Goal: Task Accomplishment & Management: Manage account settings

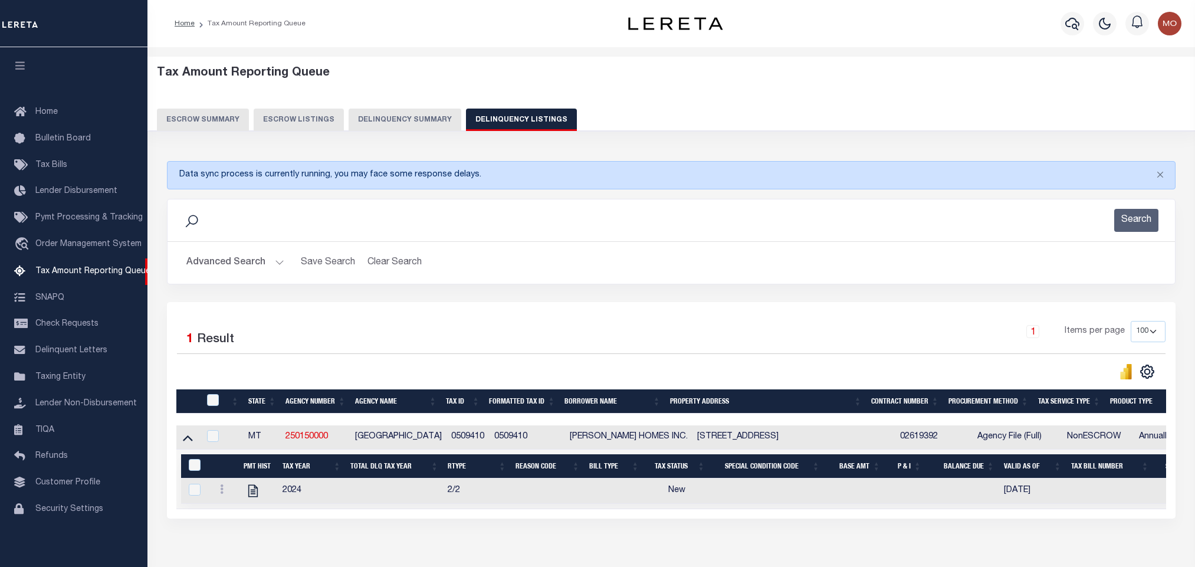
select select "100"
click at [277, 263] on button "Advanced Search" at bounding box center [235, 262] width 98 height 23
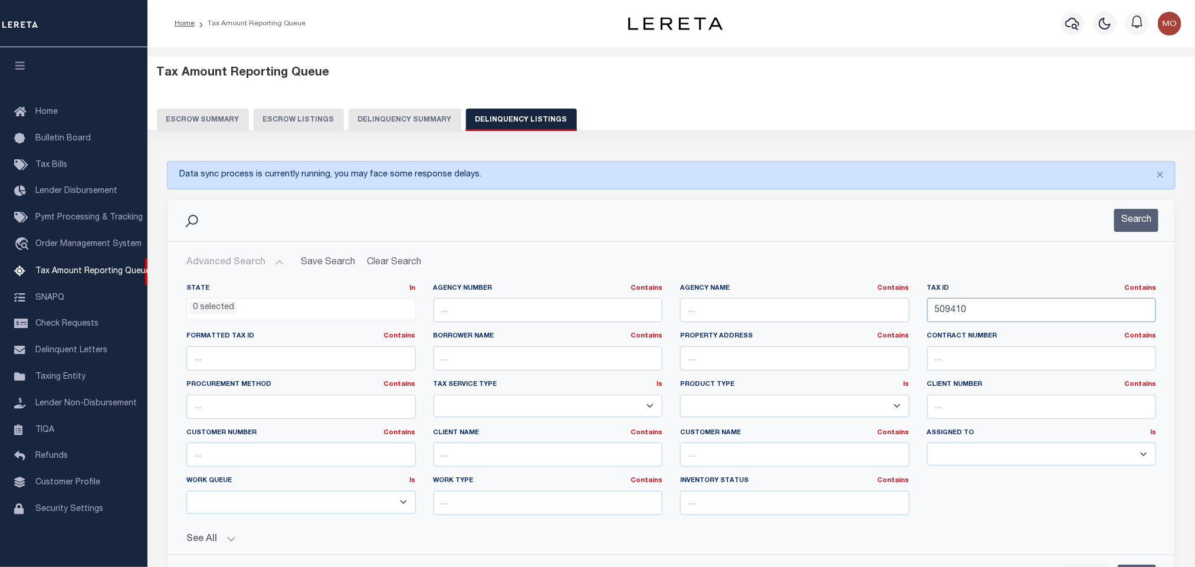
drag, startPoint x: 1011, startPoint y: 322, endPoint x: 768, endPoint y: 319, distance: 243.1
click at [832, 326] on div "State In In AK AL AR AZ CA CO CT DC DE FL GA GU HI IA ID IL IN KS KY LA MA MD M…" at bounding box center [672, 404] width 988 height 241
paste input "9499"
type input "9499"
click at [1143, 222] on button "Search" at bounding box center [1136, 220] width 44 height 23
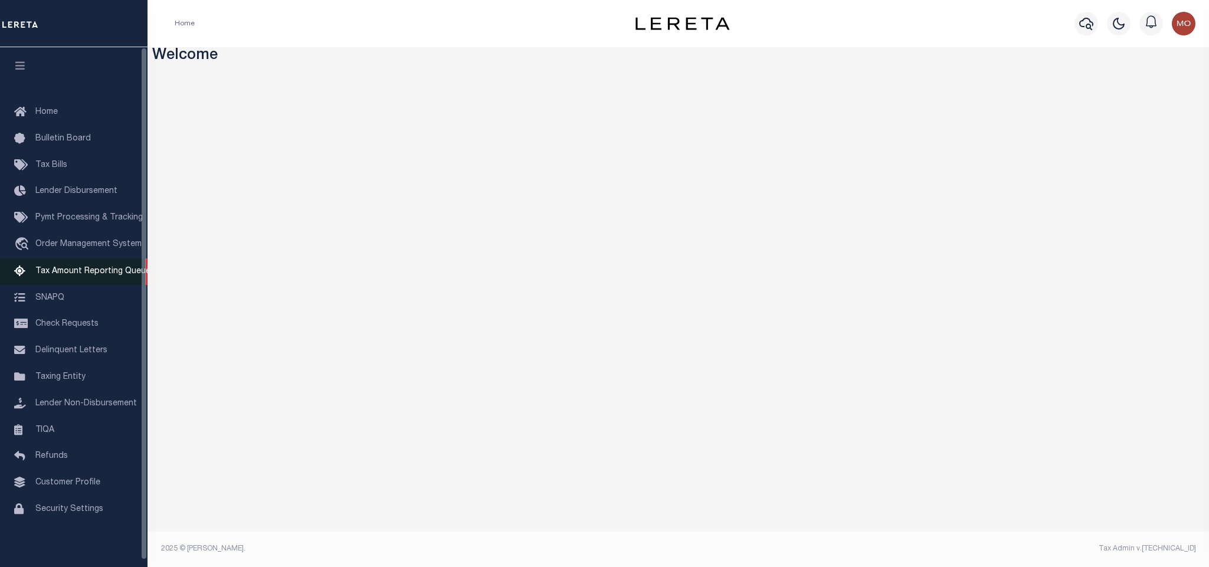
click at [70, 267] on link "Tax Amount Reporting Queue" at bounding box center [73, 271] width 147 height 27
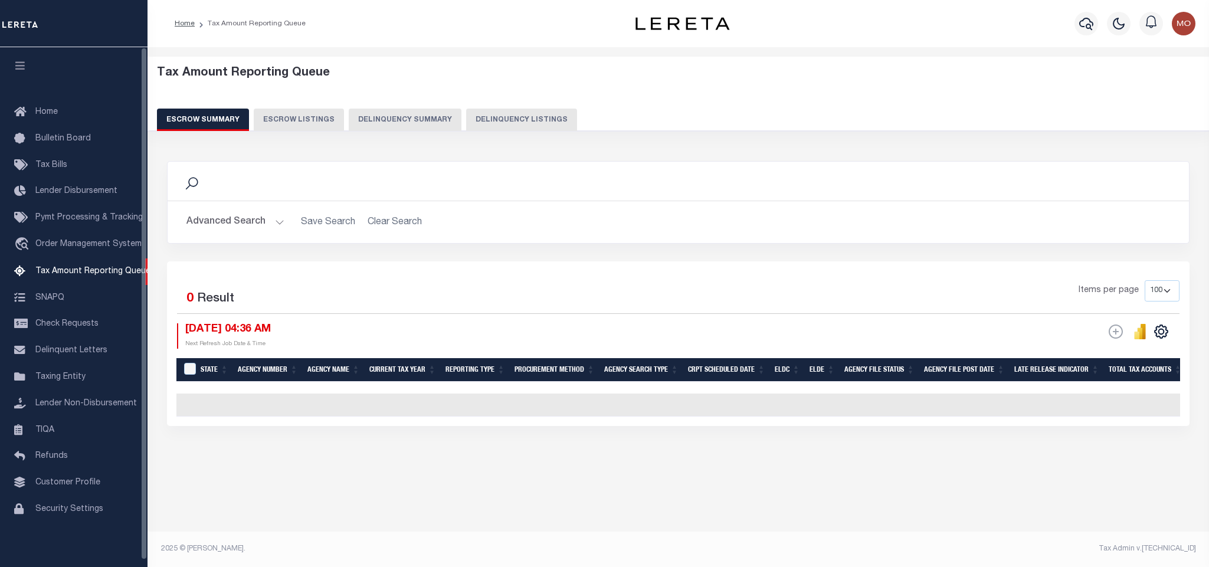
select select "100"
click at [500, 119] on button "Delinquency Listings" at bounding box center [521, 120] width 111 height 22
select select
select select "100"
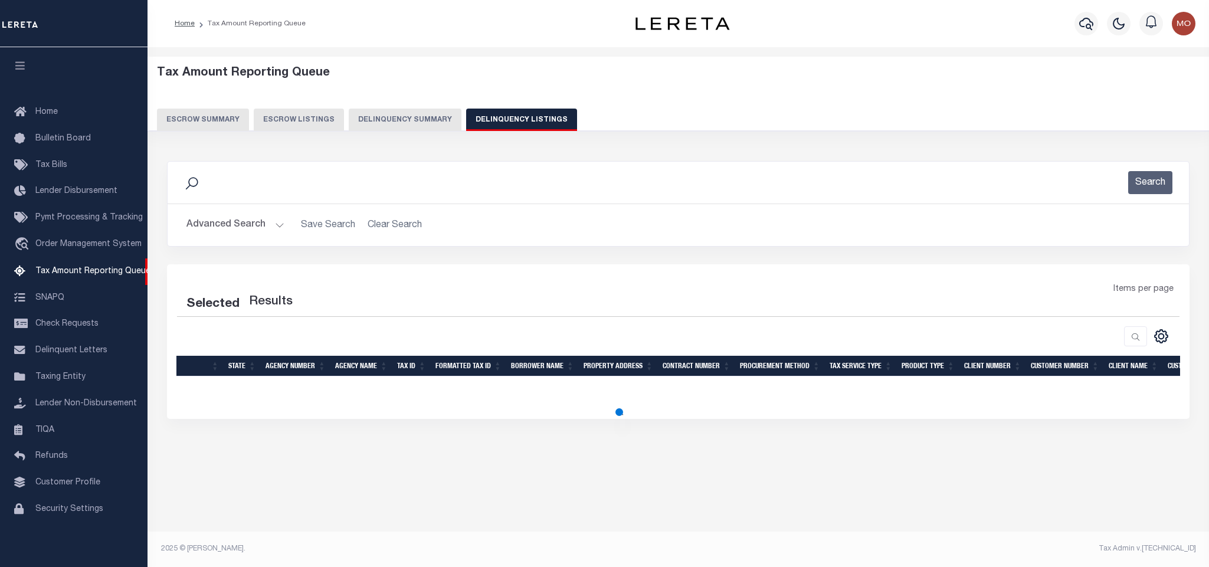
select select "100"
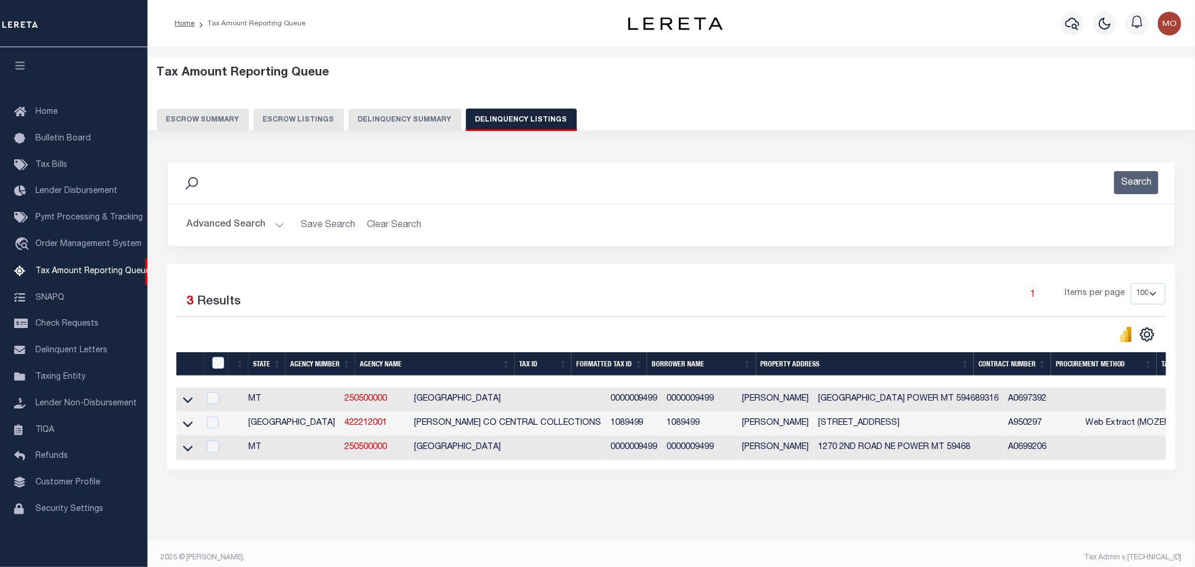
click at [278, 229] on button "Advanced Search" at bounding box center [235, 225] width 98 height 23
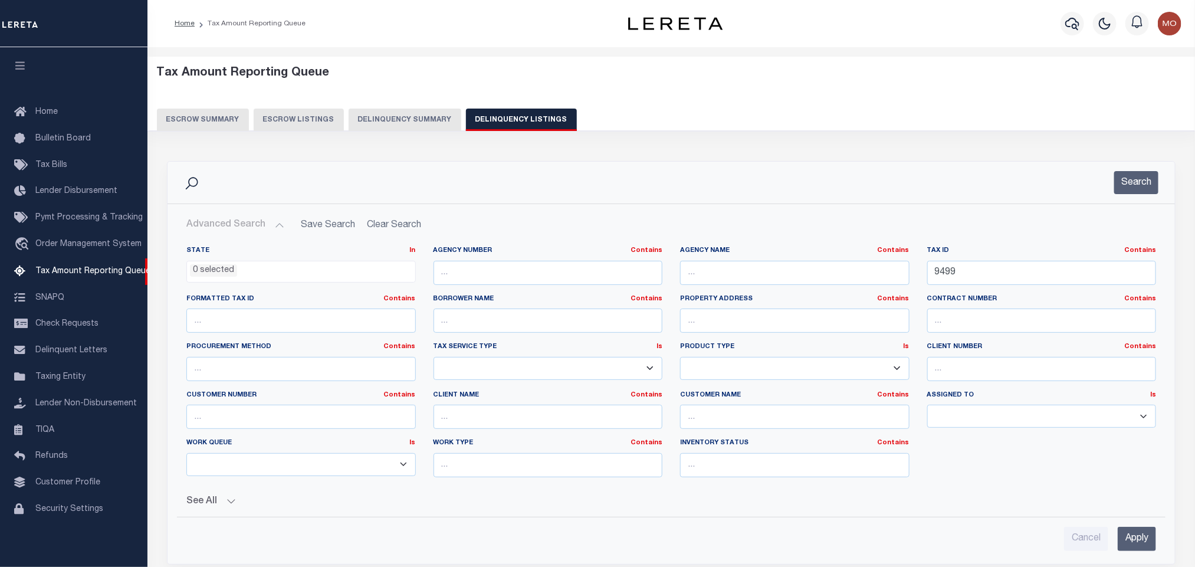
click at [278, 229] on button "Advanced Search" at bounding box center [235, 225] width 98 height 23
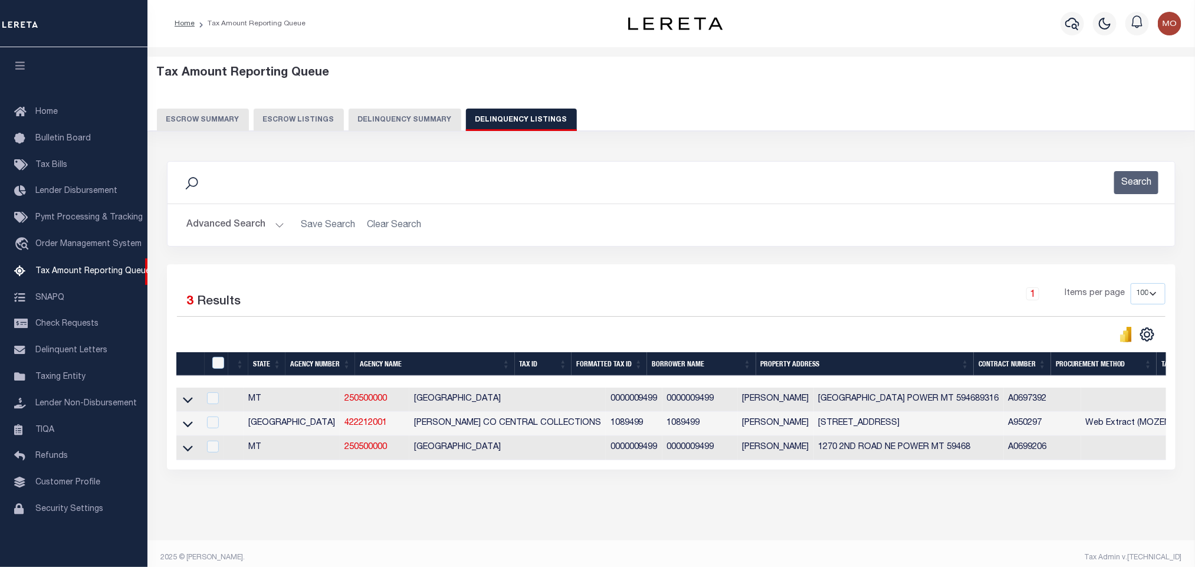
click at [280, 224] on button "Advanced Search" at bounding box center [235, 225] width 98 height 23
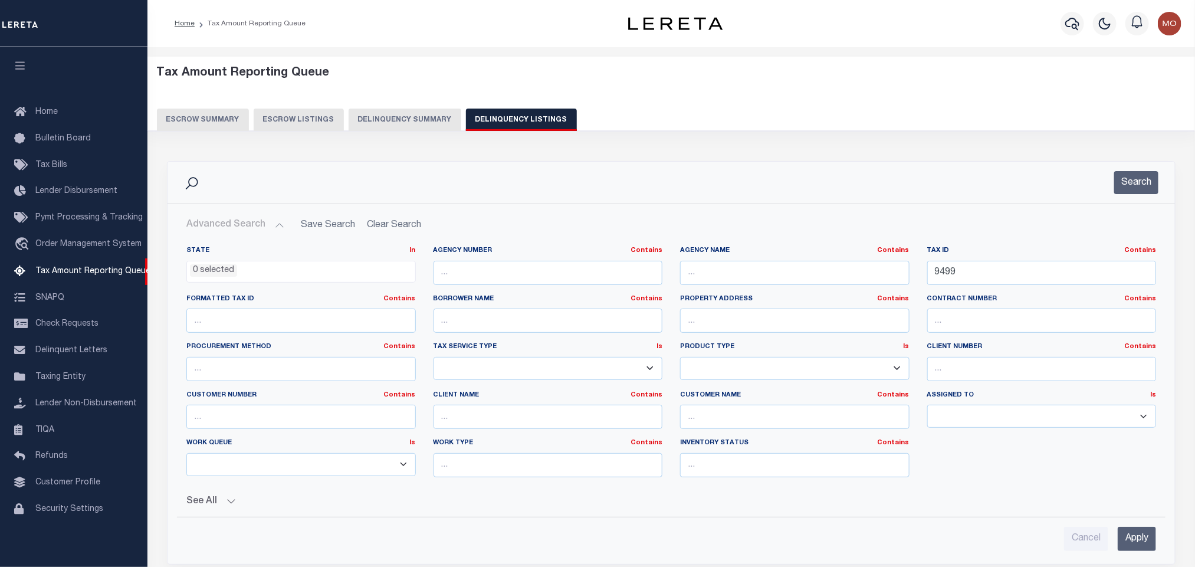
click at [237, 277] on ul "0 selected" at bounding box center [301, 269] width 228 height 16
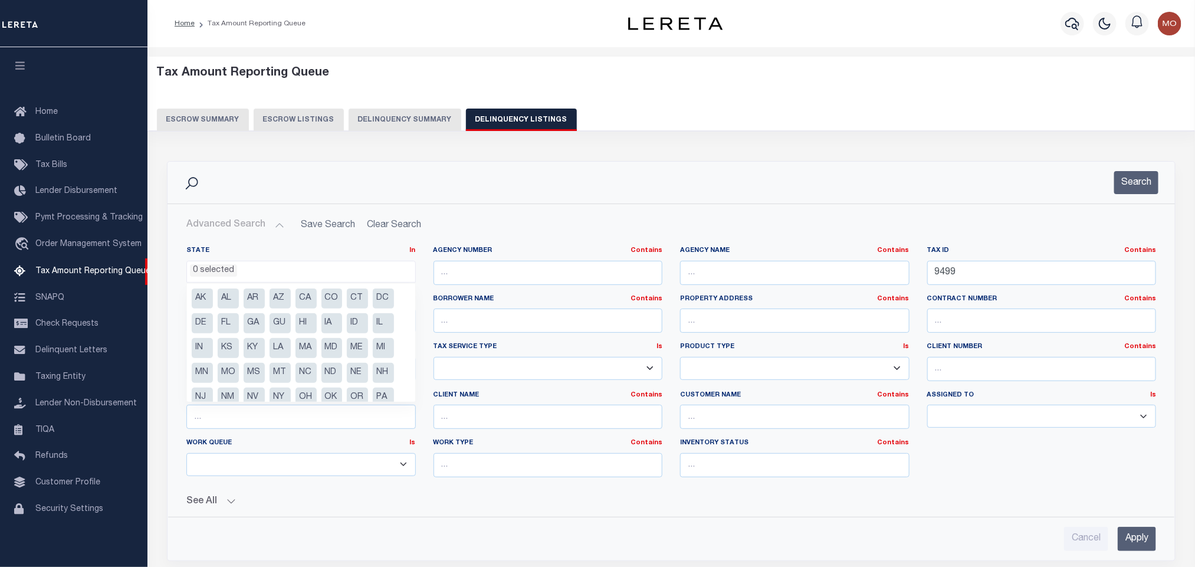
click at [280, 372] on li "MT" at bounding box center [280, 373] width 21 height 20
select select "MT"
click at [1136, 178] on button "Search" at bounding box center [1136, 182] width 44 height 23
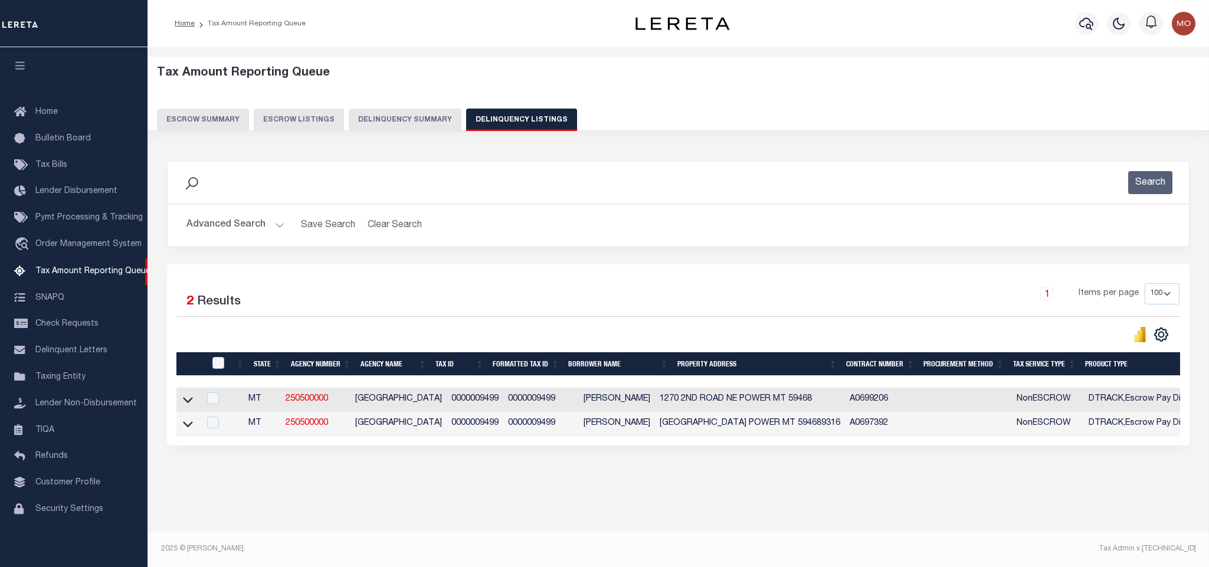
click at [519, 404] on td "0000009499" at bounding box center [541, 400] width 76 height 24
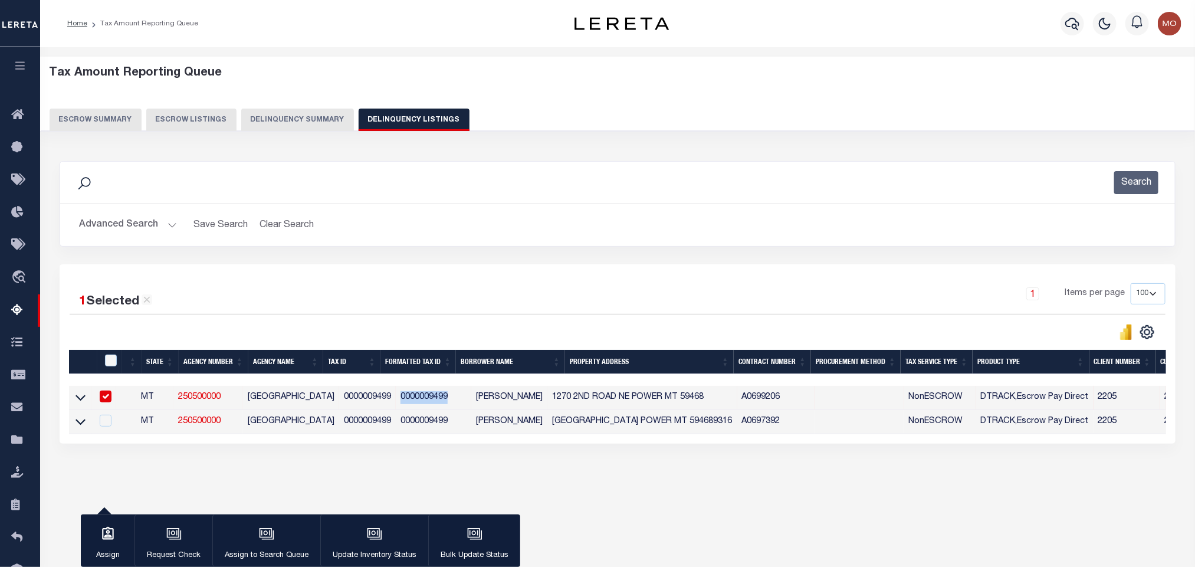
click at [471, 404] on td "0000009499" at bounding box center [434, 398] width 76 height 24
checkbox input "false"
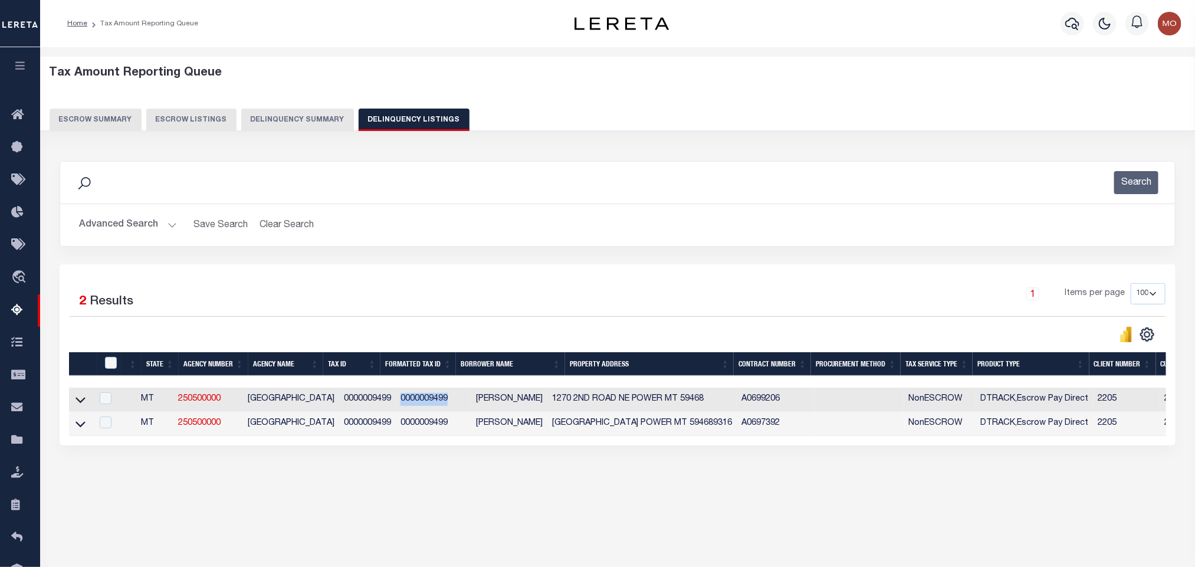
copy td "0000009499"
click at [80, 404] on icon at bounding box center [81, 399] width 10 height 12
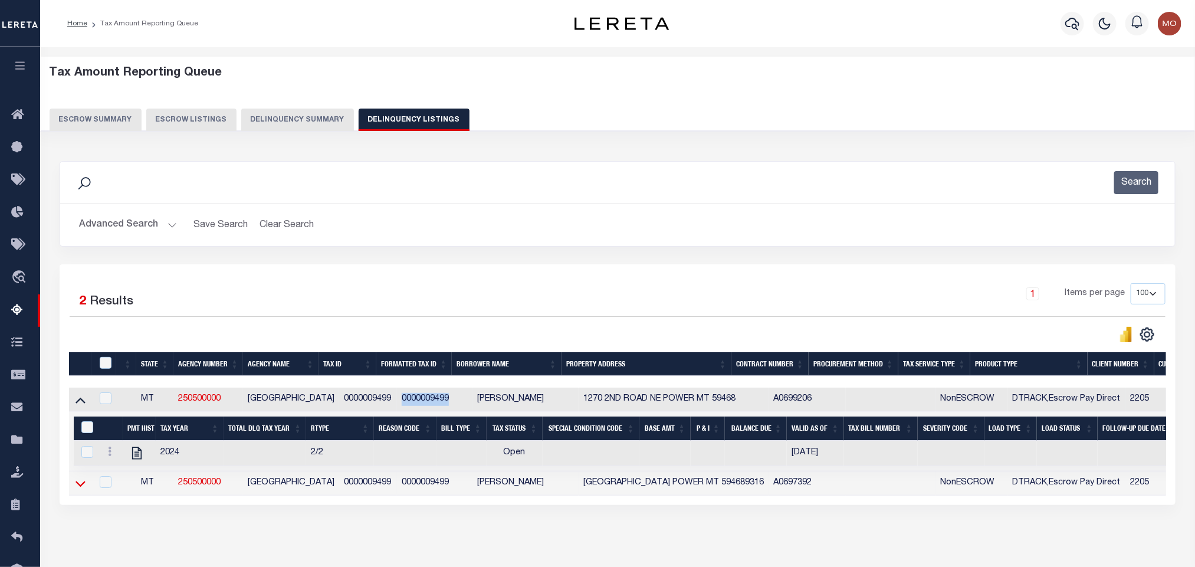
click at [80, 490] on icon at bounding box center [81, 483] width 10 height 12
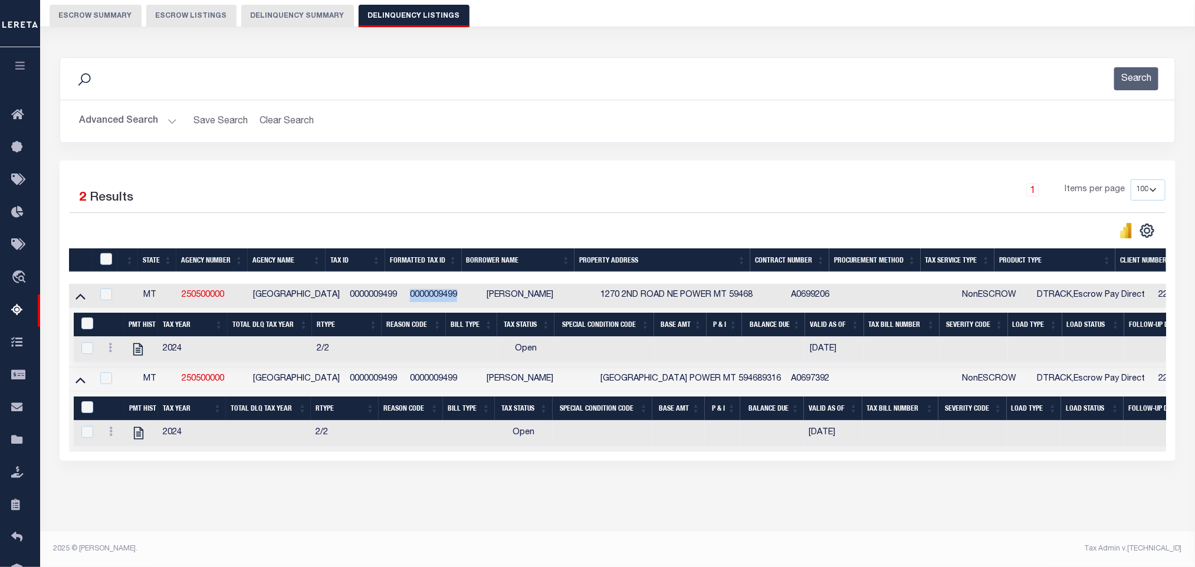
scroll to position [119, 0]
click at [165, 110] on button "Advanced Search" at bounding box center [128, 121] width 98 height 23
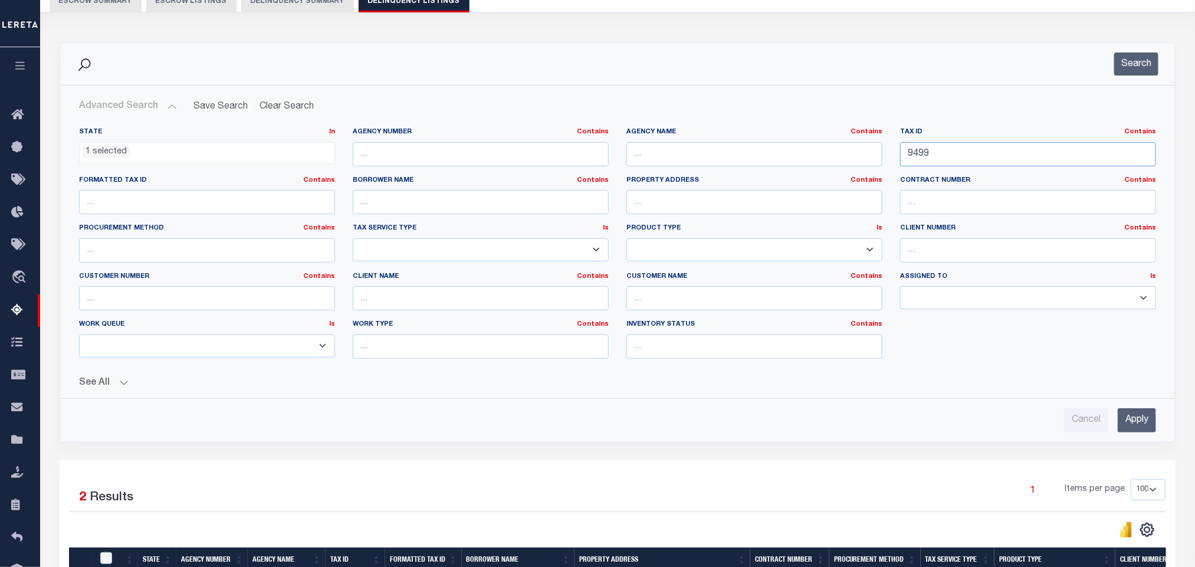
drag, startPoint x: 938, startPoint y: 155, endPoint x: 758, endPoint y: 165, distance: 180.2
click at [769, 165] on div "State In In AK AL AR AZ CA CO CT DC DE FL GA GU HI IA ID IL IN KS KY LA MA MD M…" at bounding box center [617, 247] width 1095 height 241
paste input "00051 00005"
type input "00051 00005"
click at [1139, 57] on button "Search" at bounding box center [1136, 64] width 44 height 23
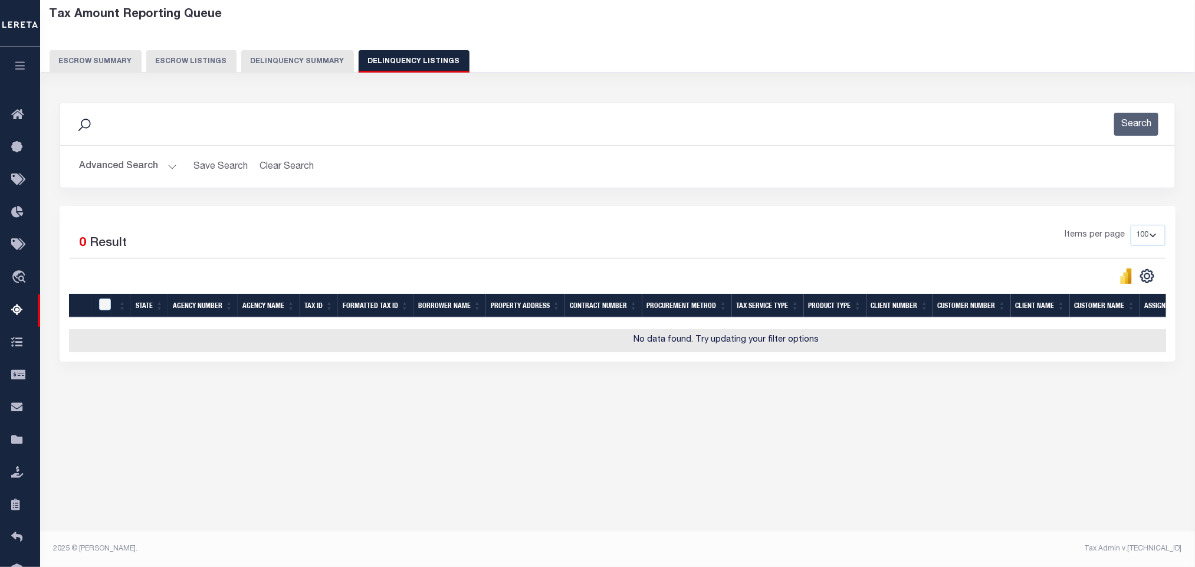
scroll to position [58, 0]
click at [165, 166] on button "Advanced Search" at bounding box center [128, 166] width 98 height 23
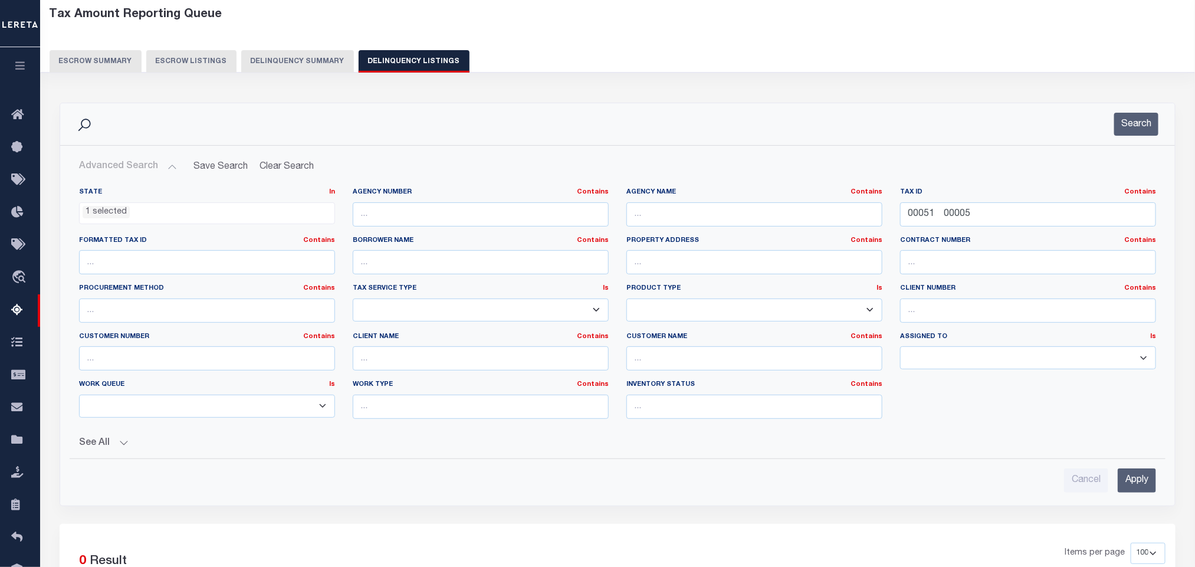
click at [103, 215] on li "1 selected" at bounding box center [106, 212] width 47 height 13
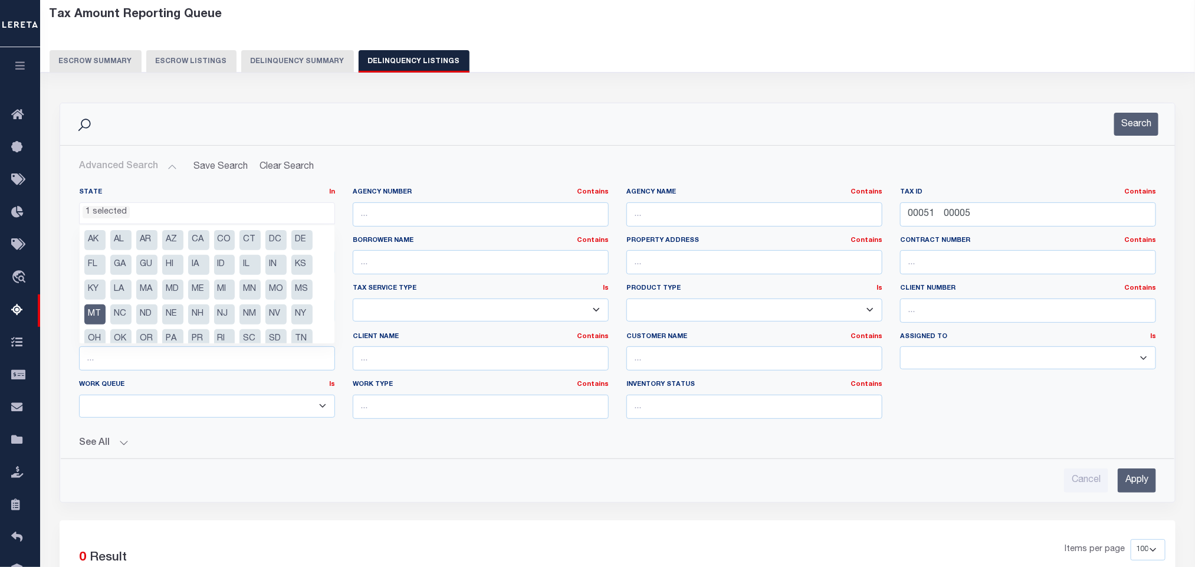
click at [96, 314] on li "MT" at bounding box center [94, 314] width 21 height 20
click at [204, 319] on li "NH" at bounding box center [198, 314] width 21 height 20
select select "NH"
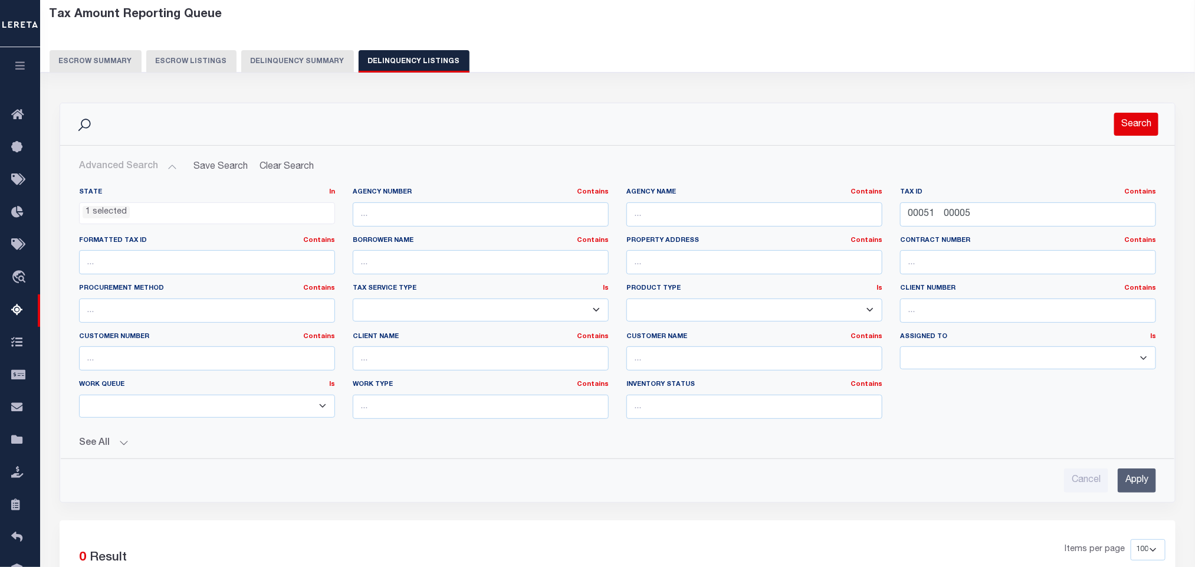
click at [1127, 128] on button "Search" at bounding box center [1136, 124] width 44 height 23
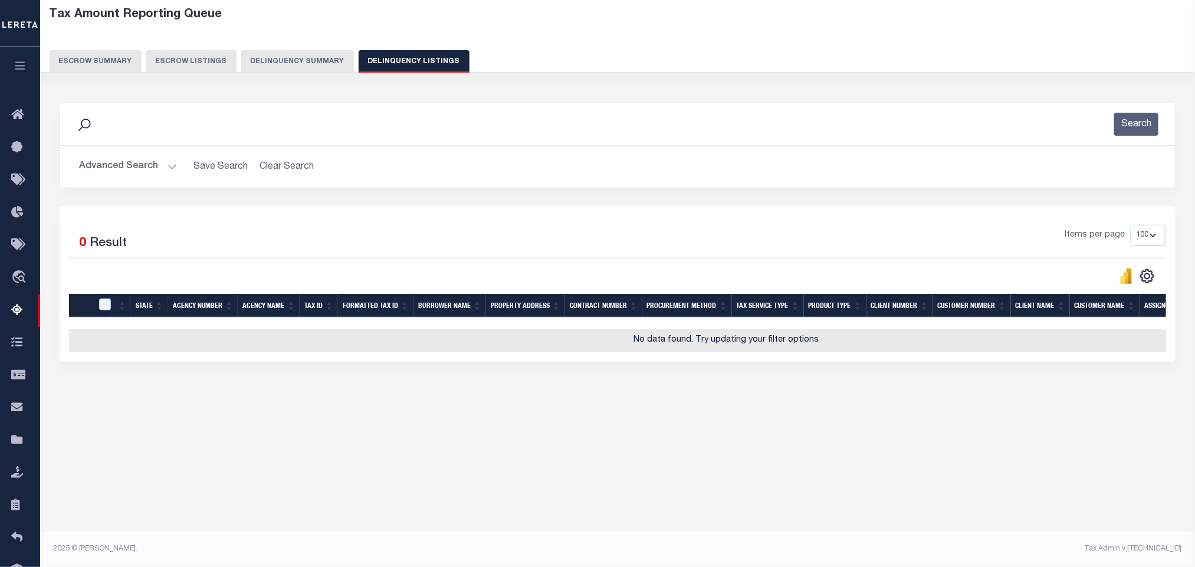
click at [163, 169] on button "Advanced Search" at bounding box center [128, 166] width 98 height 23
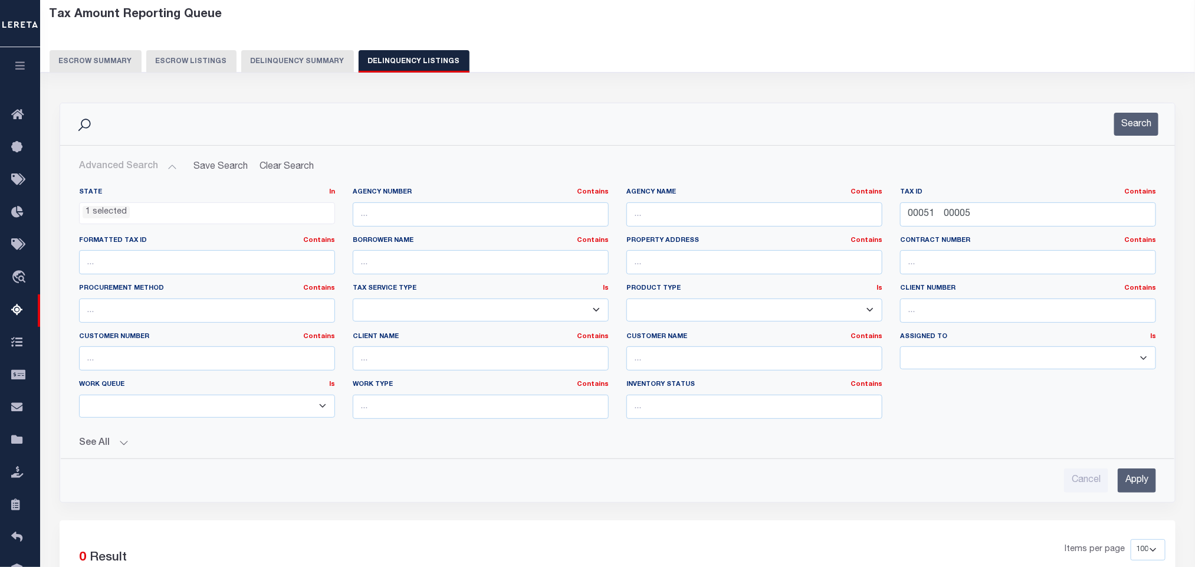
click at [108, 211] on li "1 selected" at bounding box center [106, 212] width 47 height 13
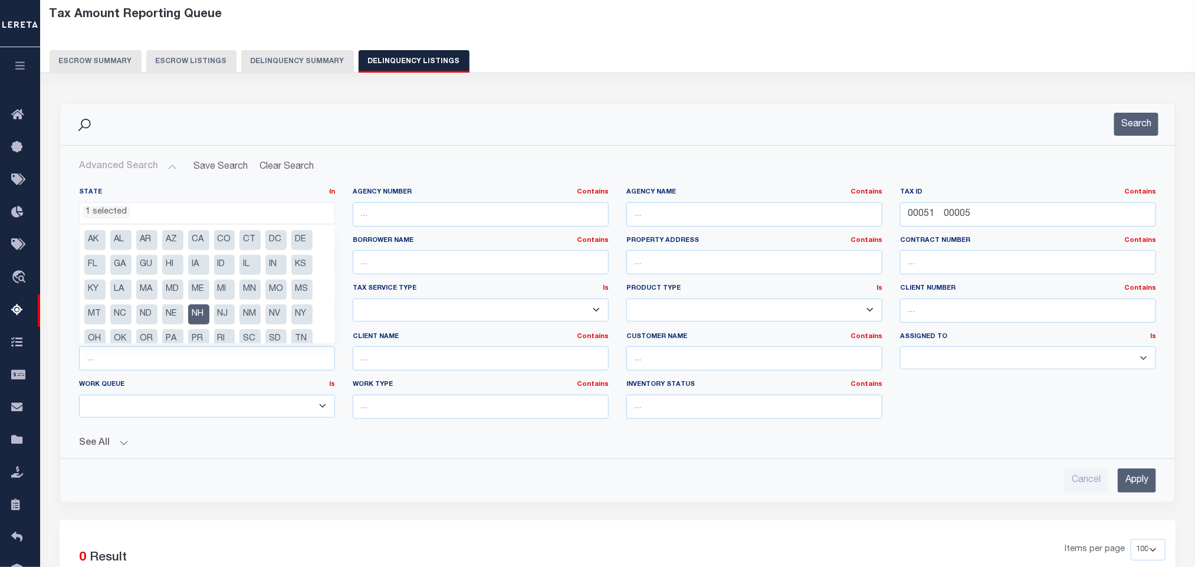
click at [204, 319] on li "NH" at bounding box center [198, 314] width 21 height 20
click at [199, 314] on li "NH" at bounding box center [198, 314] width 21 height 20
select select "NH"
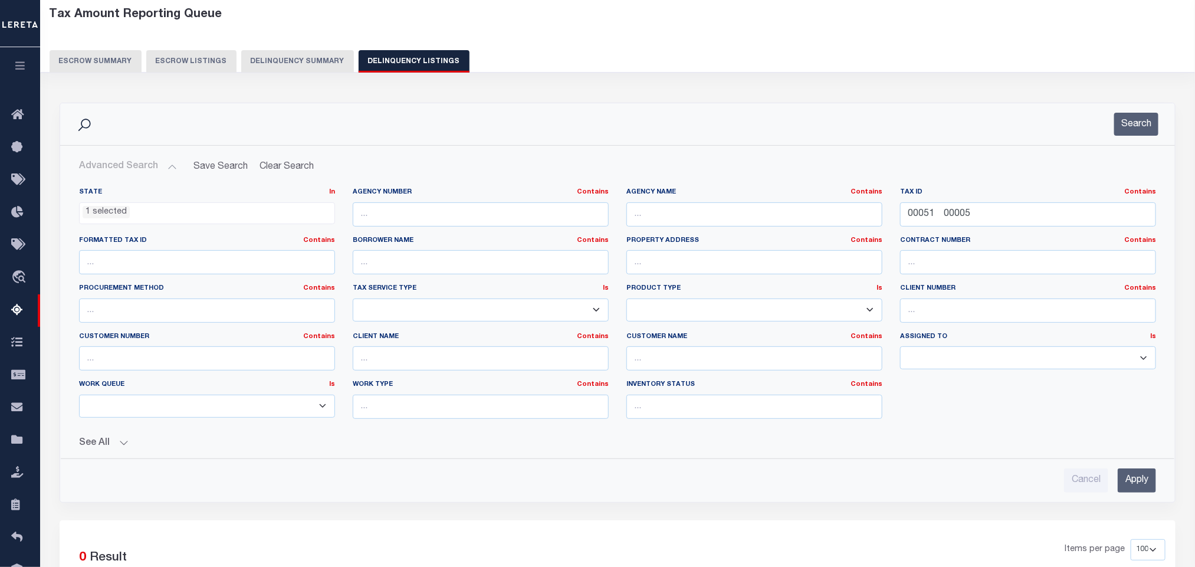
click at [474, 153] on div "Advanced Search Save Search Clear Search tblassign_wrapper_dynamictable_____Def…" at bounding box center [617, 324] width 1115 height 356
click at [1009, 224] on input "00051 00005" at bounding box center [1028, 214] width 256 height 24
click at [1145, 124] on button "Search" at bounding box center [1136, 124] width 44 height 23
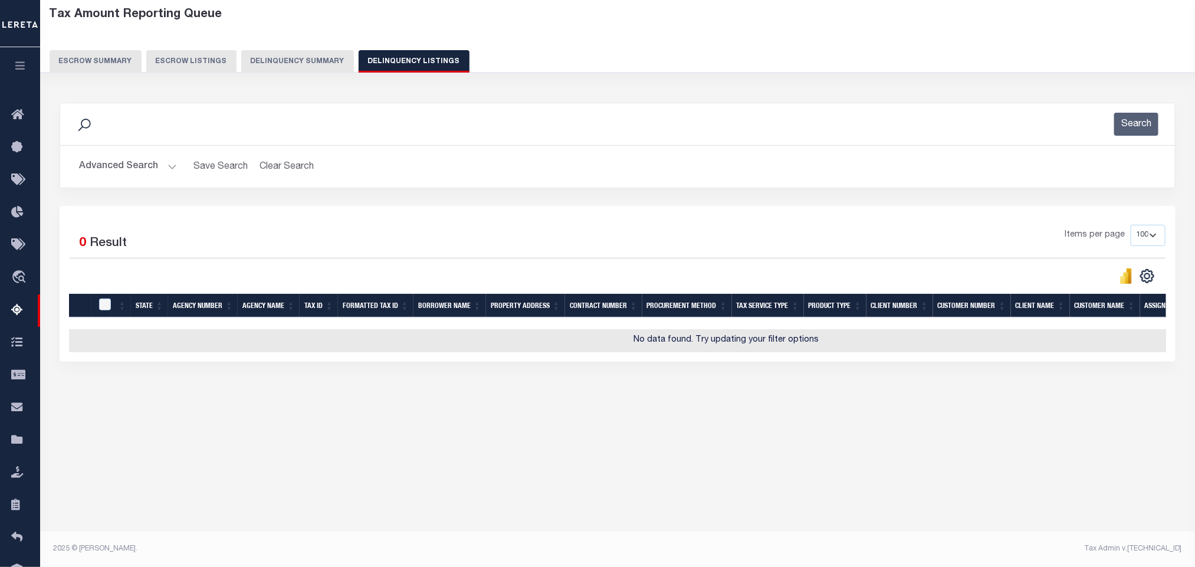
click at [170, 165] on button "Advanced Search" at bounding box center [128, 166] width 98 height 23
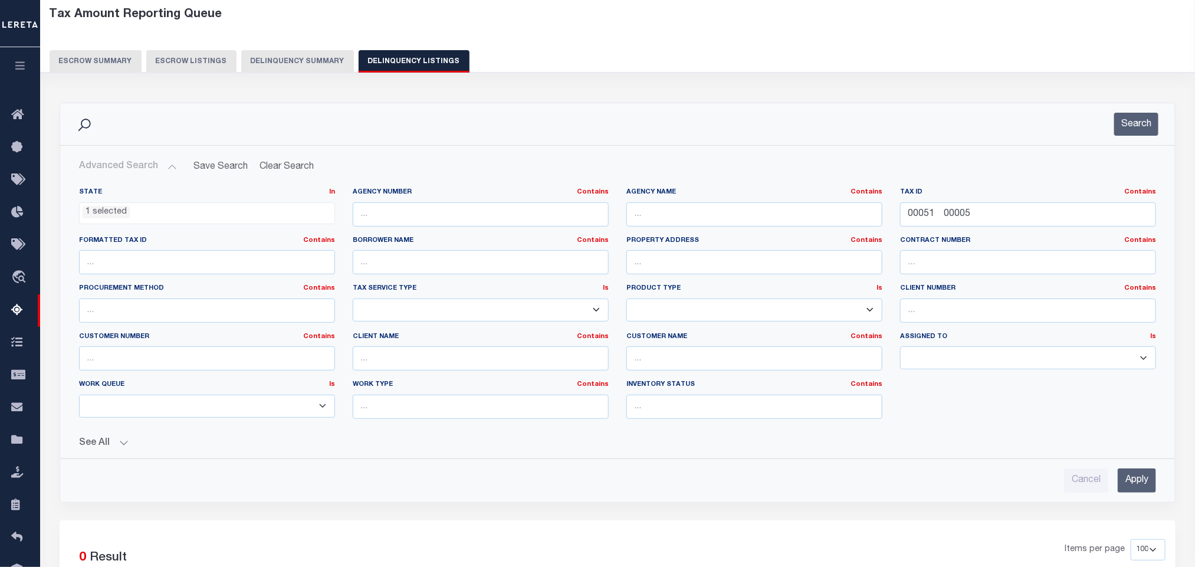
click at [91, 209] on li "1 selected" at bounding box center [106, 212] width 47 height 13
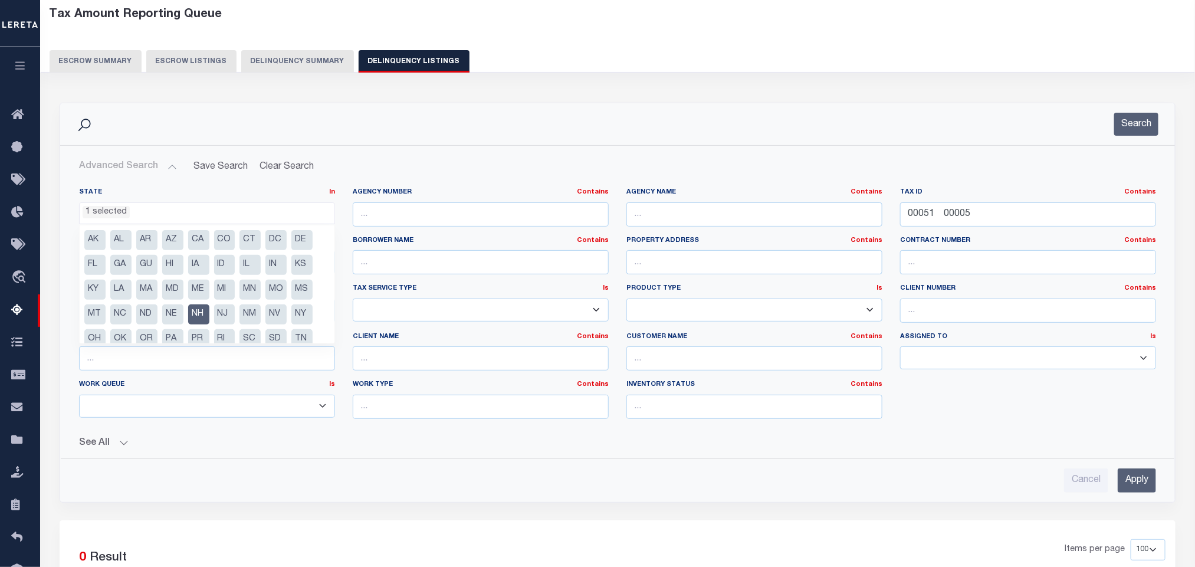
click at [193, 311] on li "NH" at bounding box center [198, 314] width 21 height 20
select select
drag, startPoint x: 855, startPoint y: 527, endPoint x: 885, endPoint y: 514, distance: 33.5
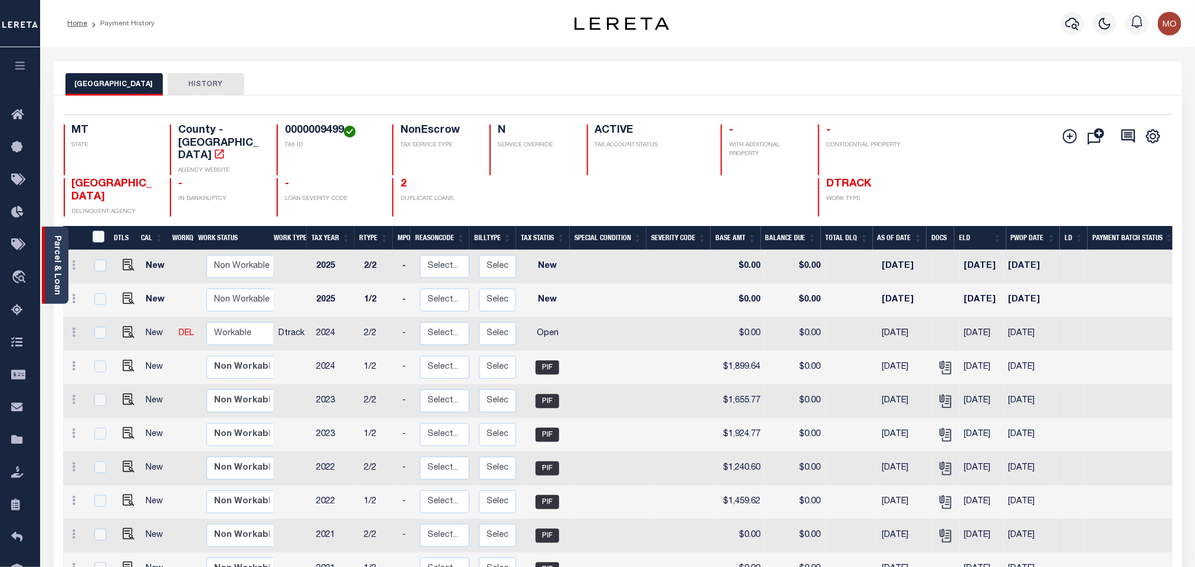
click at [46, 264] on div "Parcel & Loan" at bounding box center [55, 265] width 27 height 77
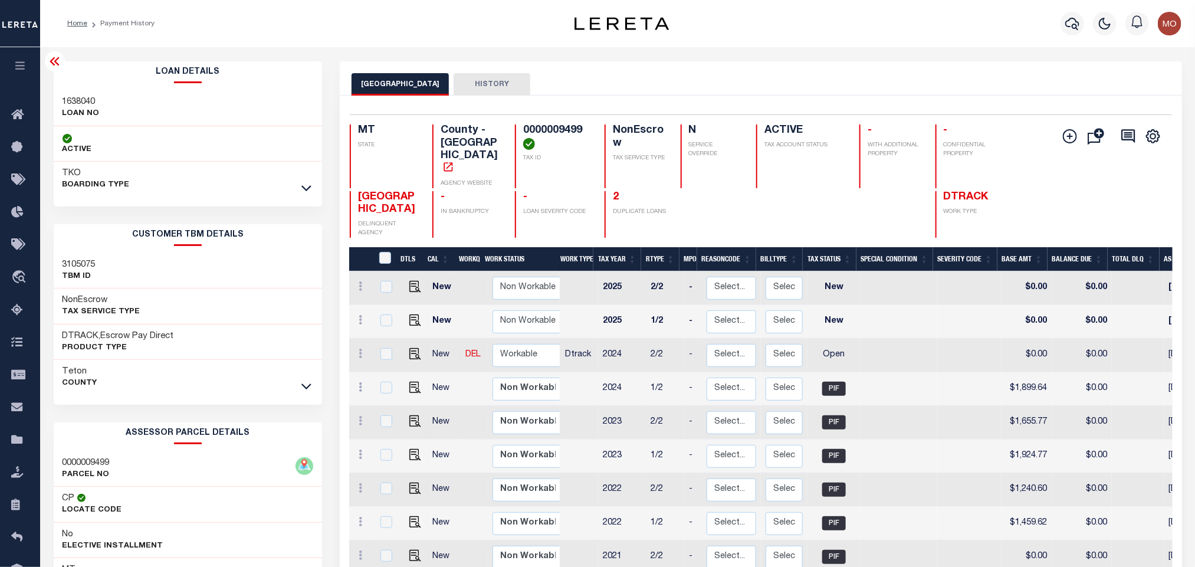
click at [76, 103] on h3 "1638040" at bounding box center [81, 102] width 37 height 12
copy h3 "1638040"
click at [540, 129] on h4 "0000009499" at bounding box center [556, 136] width 67 height 25
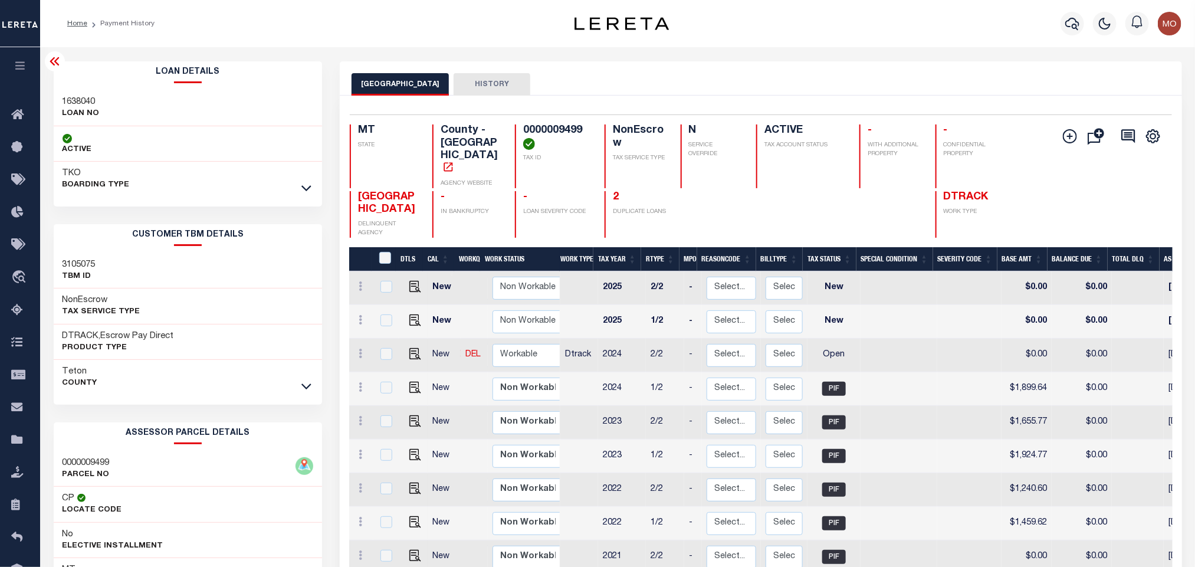
copy h4 "0000009499"
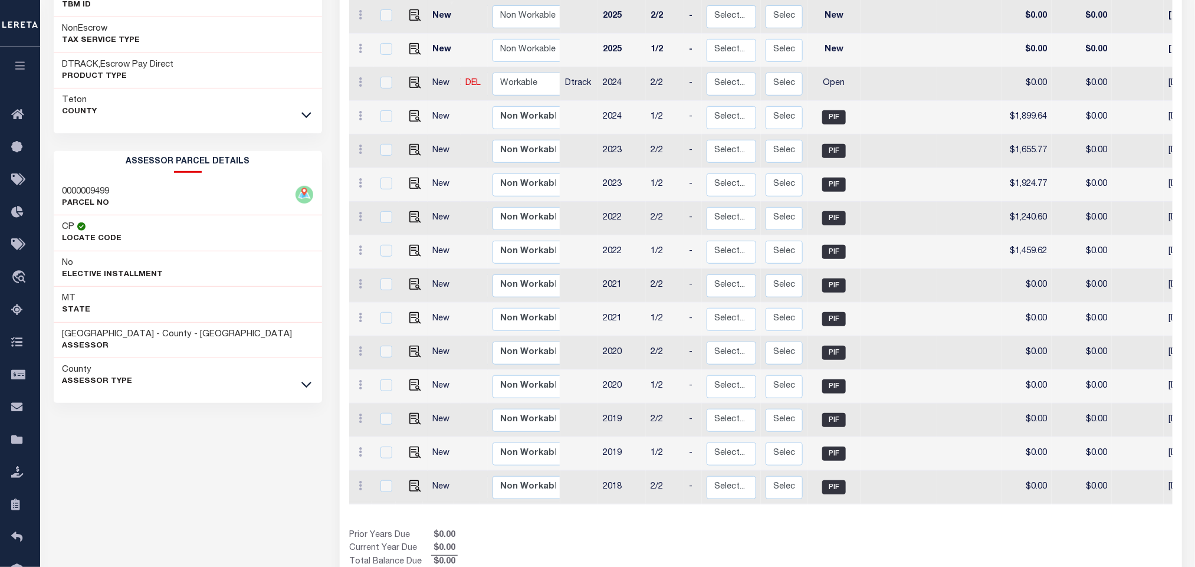
scroll to position [291, 0]
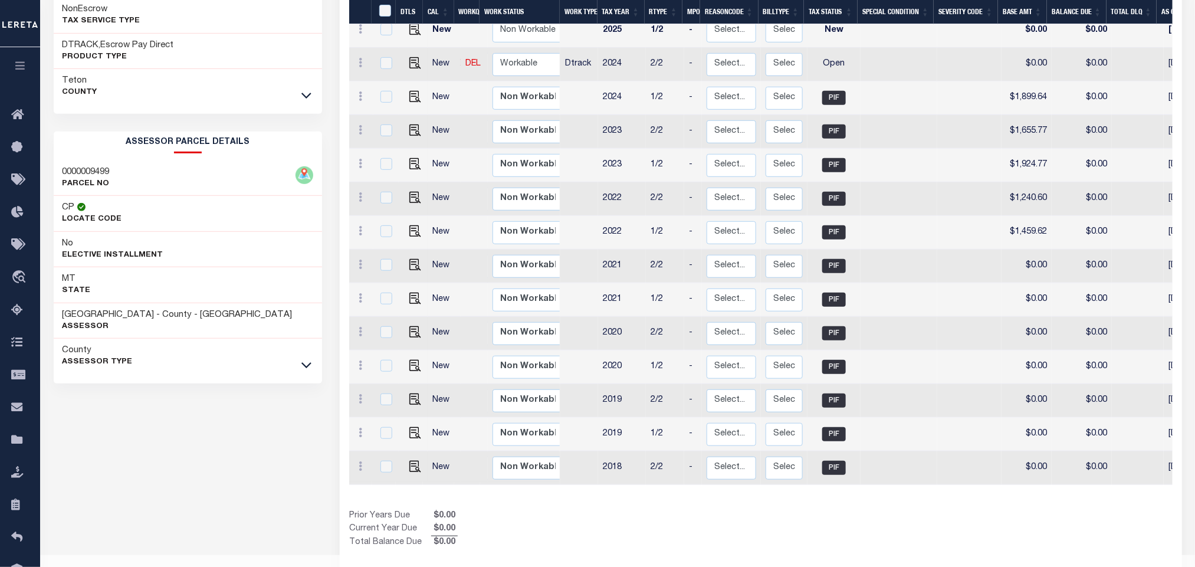
click at [245, 431] on div "Loan Details 1638040 LOAN NO ACTIVE TKO BOARDING TYPE" at bounding box center [188, 104] width 269 height 666
drag, startPoint x: 64, startPoint y: 316, endPoint x: 127, endPoint y: 316, distance: 63.7
click at [127, 316] on h3 "TETON COUNTY - County - MT" at bounding box center [178, 315] width 230 height 12
copy h3 "[GEOGRAPHIC_DATA]"
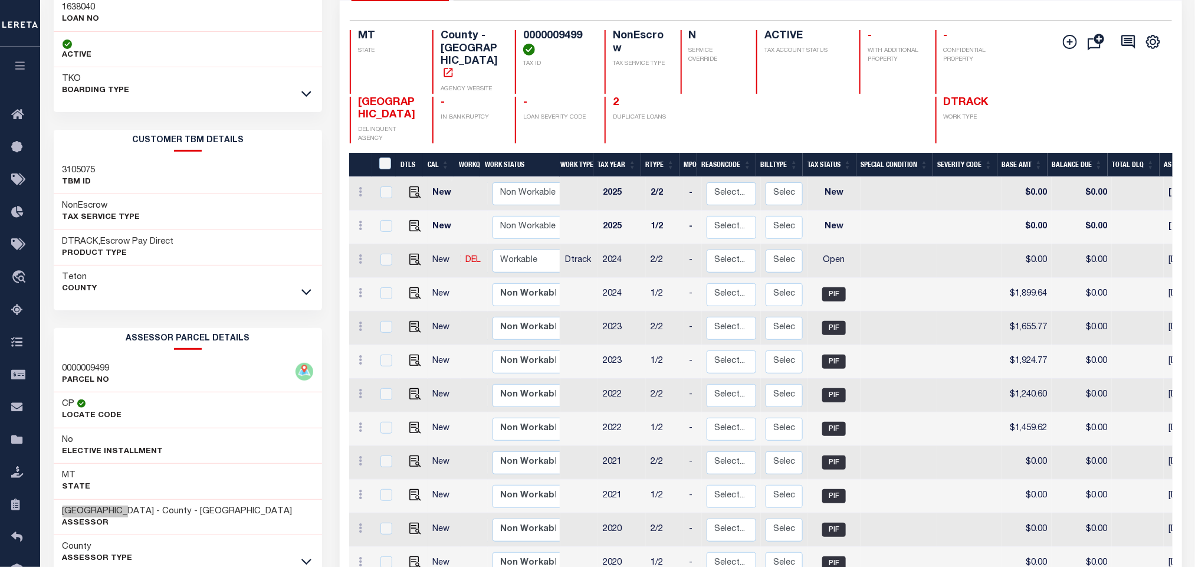
scroll to position [25, 0]
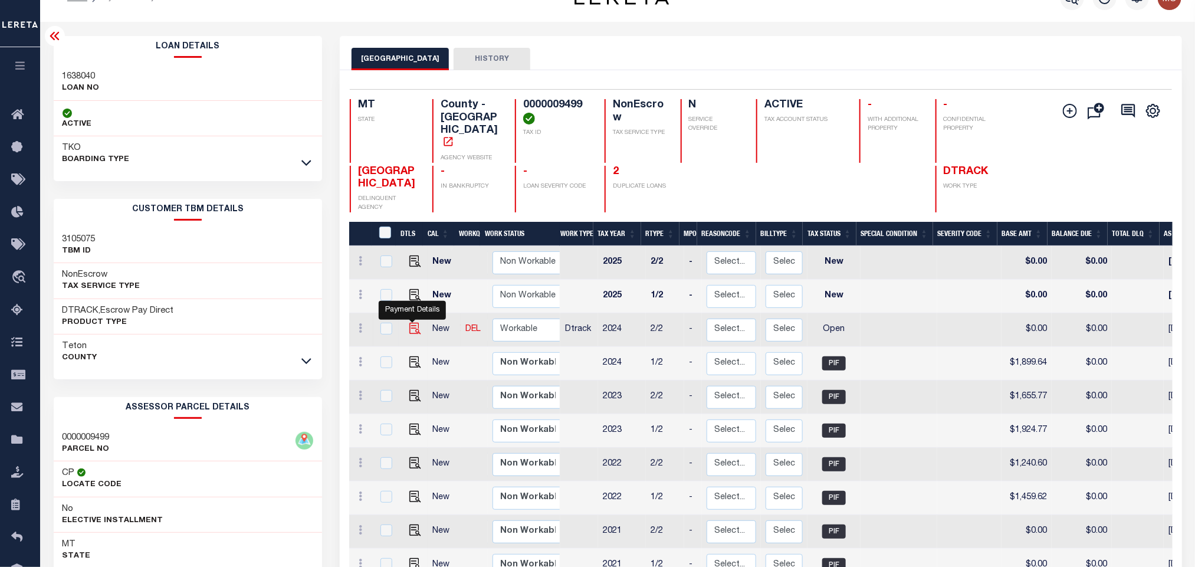
click at [412, 323] on img "" at bounding box center [415, 329] width 12 height 12
checkbox input "true"
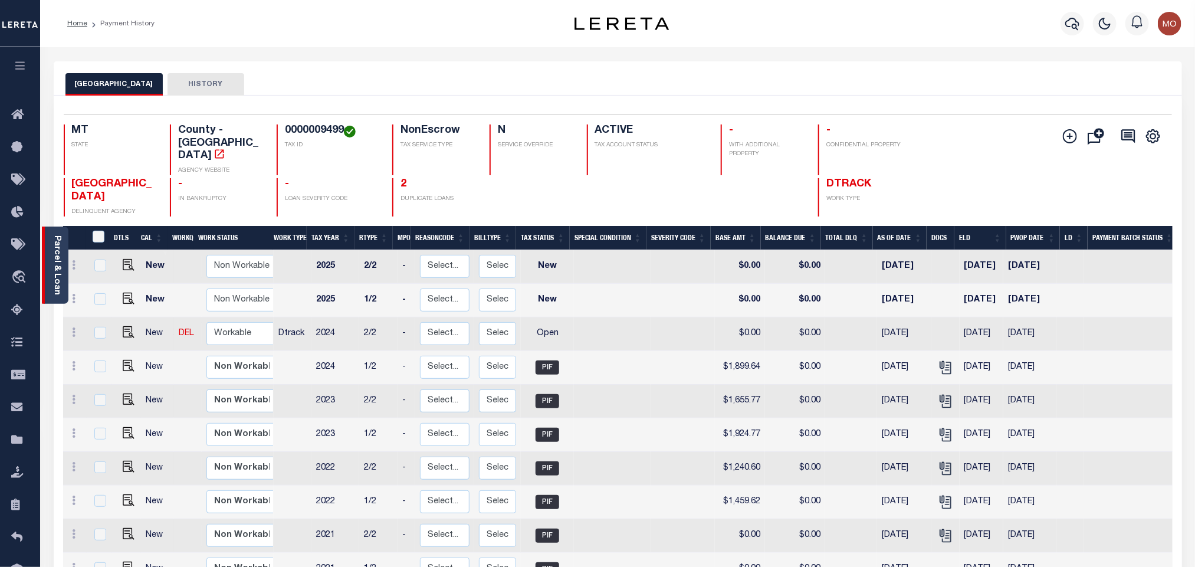
click at [53, 271] on link "Parcel & Loan" at bounding box center [57, 265] width 8 height 60
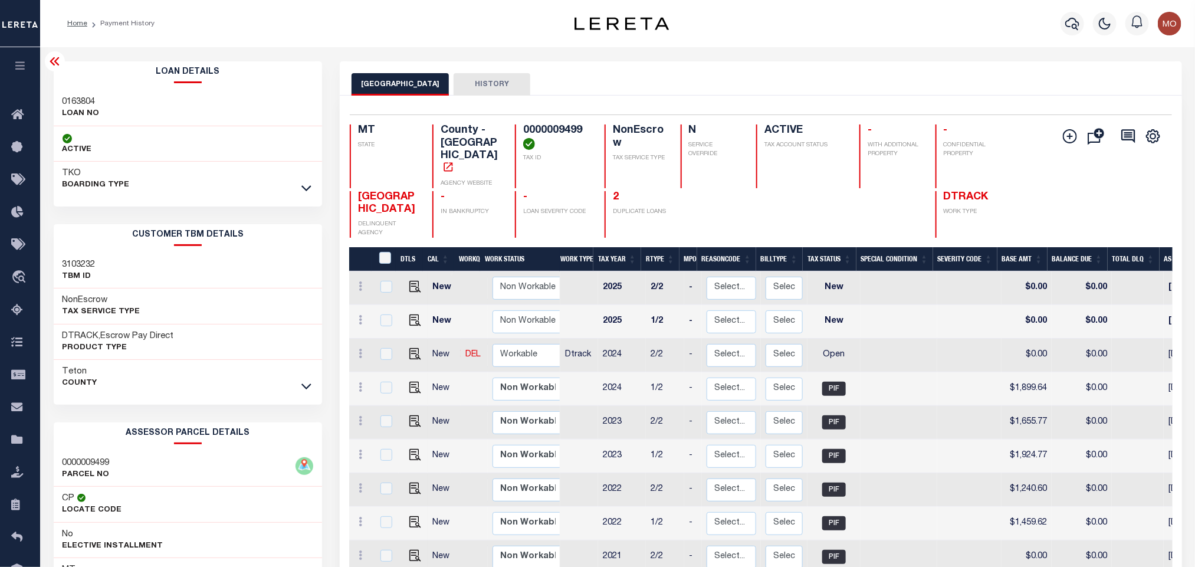
click at [74, 100] on h3 "0163804" at bounding box center [81, 102] width 37 height 12
copy h3 "0163804"
click at [544, 129] on h4 "0000009499" at bounding box center [556, 136] width 67 height 25
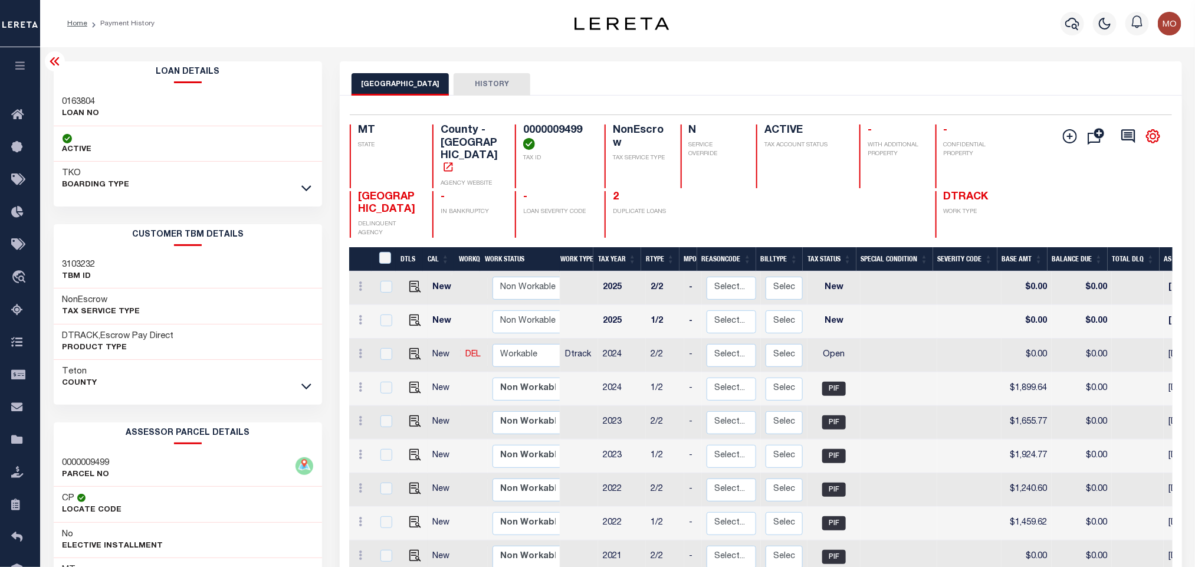
copy h4 "0000009499"
click at [411, 348] on img "" at bounding box center [415, 354] width 12 height 12
checkbox input "true"
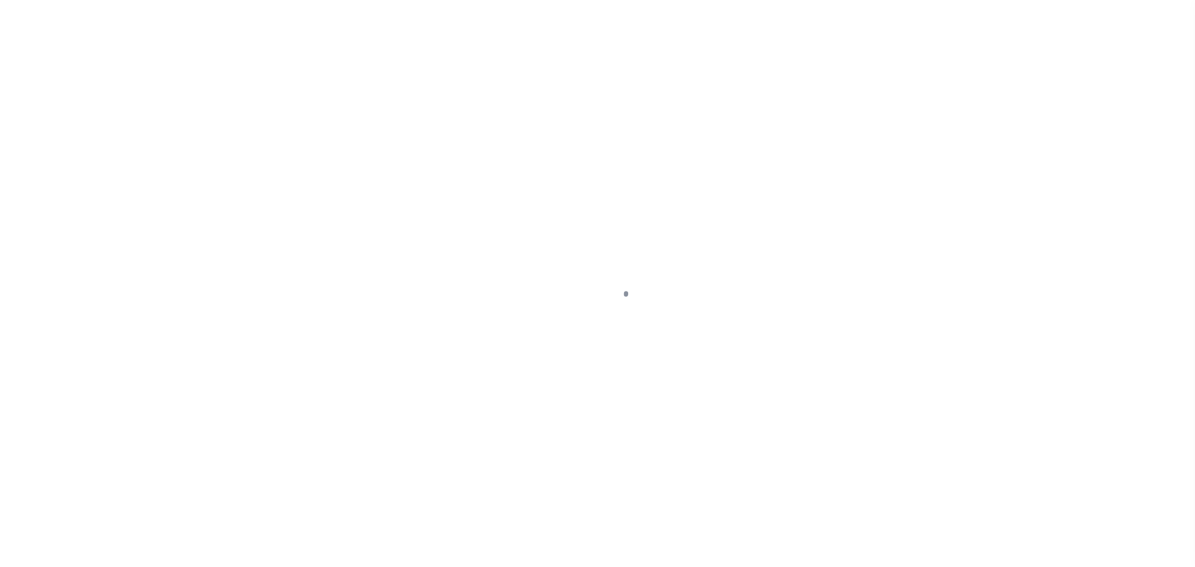
checkbox input "false"
type input "06/01/2025"
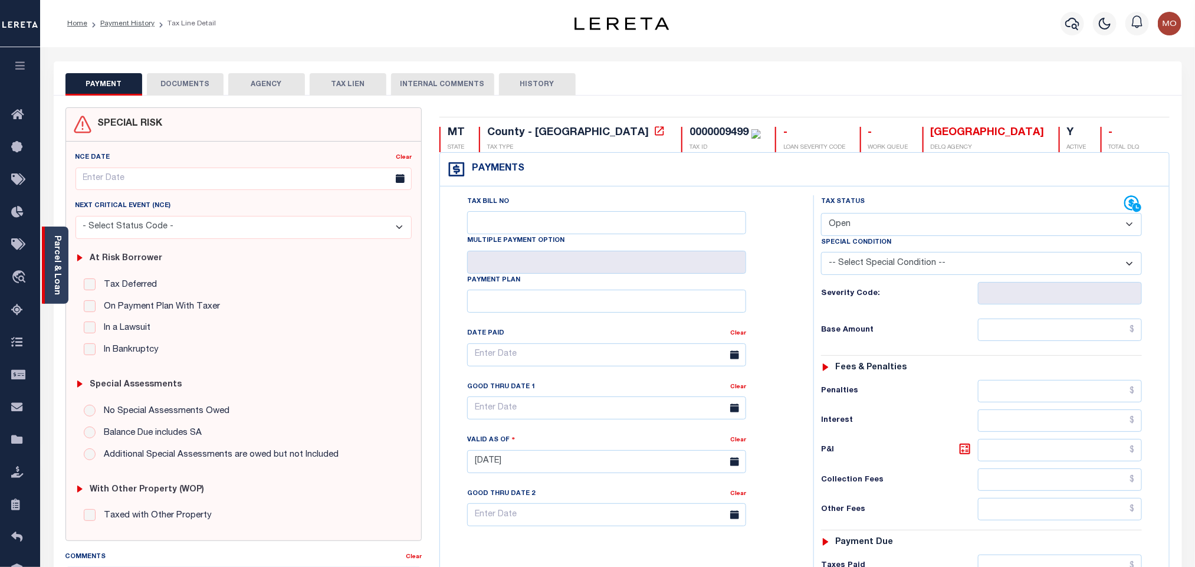
click at [63, 257] on div "Parcel & Loan" at bounding box center [55, 265] width 27 height 77
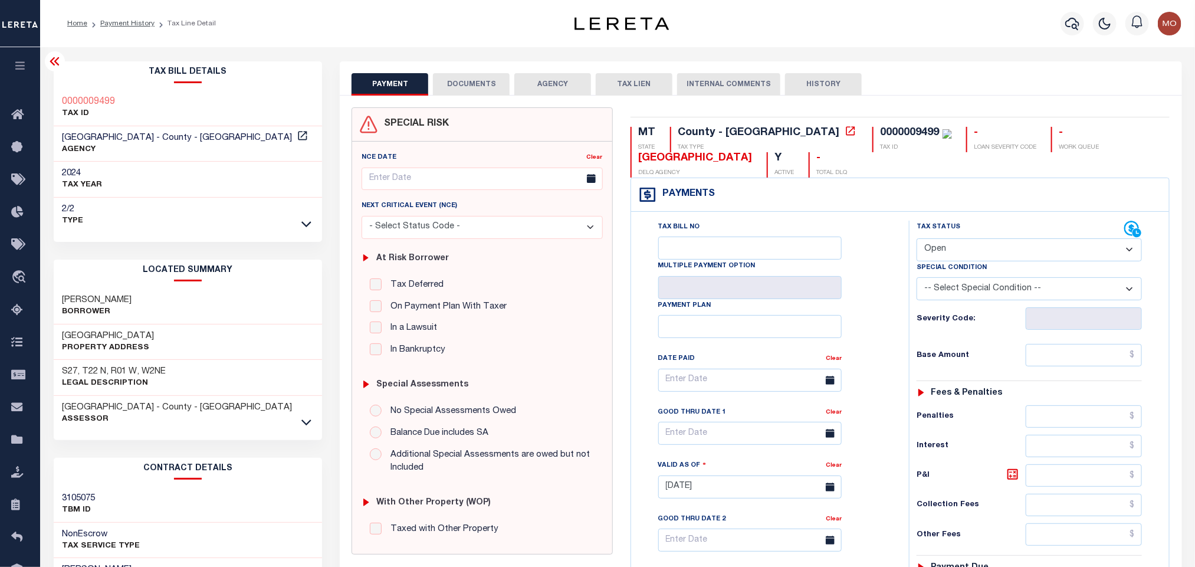
click at [940, 243] on select "- Select Status Code - Open Due/Unpaid Paid Incomplete No Tax Due Internal Refu…" at bounding box center [1029, 249] width 225 height 23
select select "PYD"
click at [917, 240] on select "- Select Status Code - Open Due/Unpaid Paid Incomplete No Tax Due Internal Refu…" at bounding box center [1029, 249] width 225 height 23
type input "[DATE]"
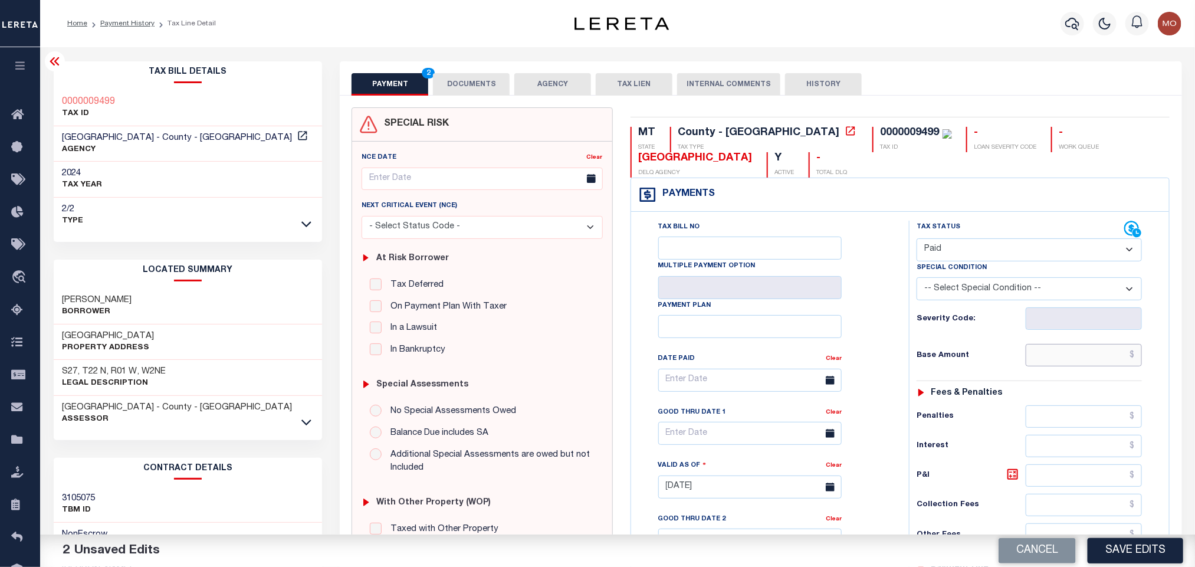
click at [1045, 359] on input "text" at bounding box center [1084, 355] width 117 height 22
paste input "1,630.63"
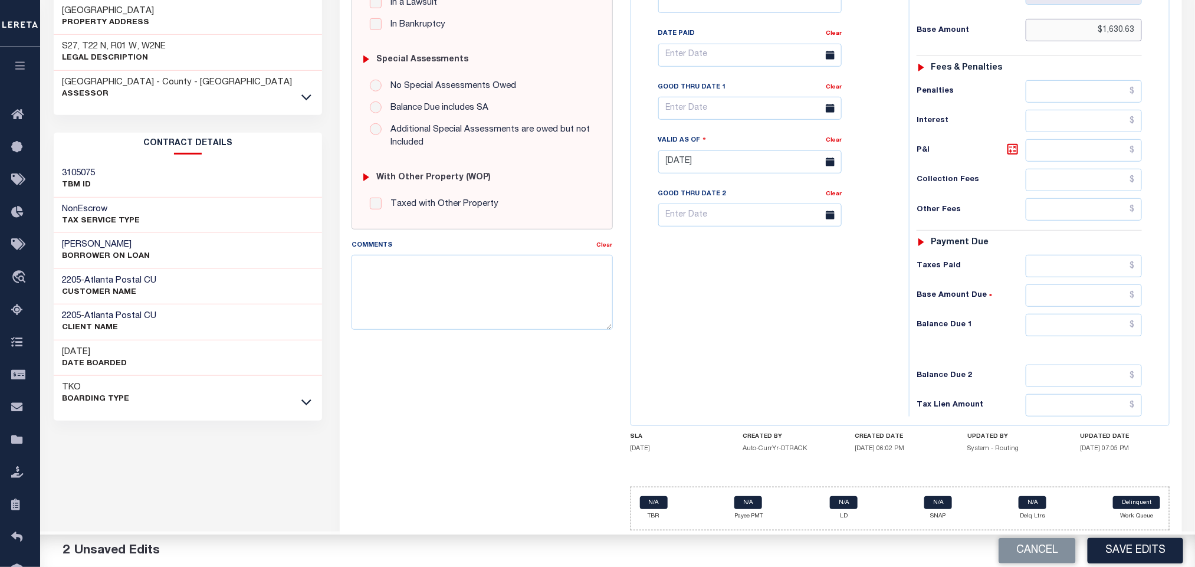
type input "$1,630.63"
click at [1057, 327] on input "text" at bounding box center [1084, 325] width 117 height 22
type input "$0.00"
drag, startPoint x: 801, startPoint y: 327, endPoint x: 795, endPoint y: 329, distance: 6.2
click at [795, 329] on div "Tax Bill No Multiple Payment Option Payment Plan Clear" at bounding box center [767, 156] width 266 height 521
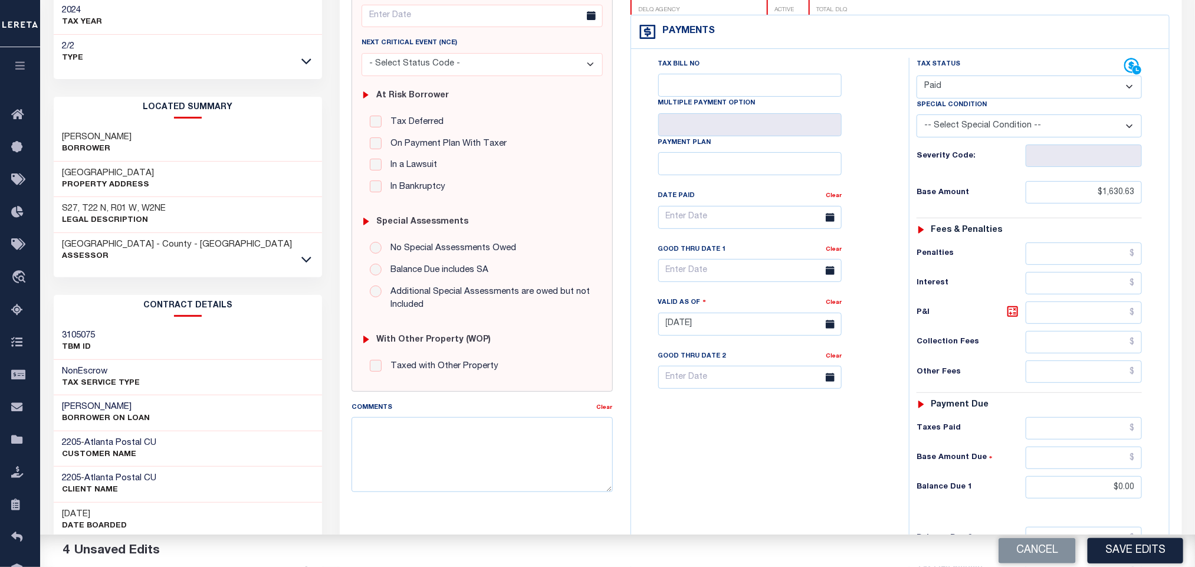
scroll to position [0, 0]
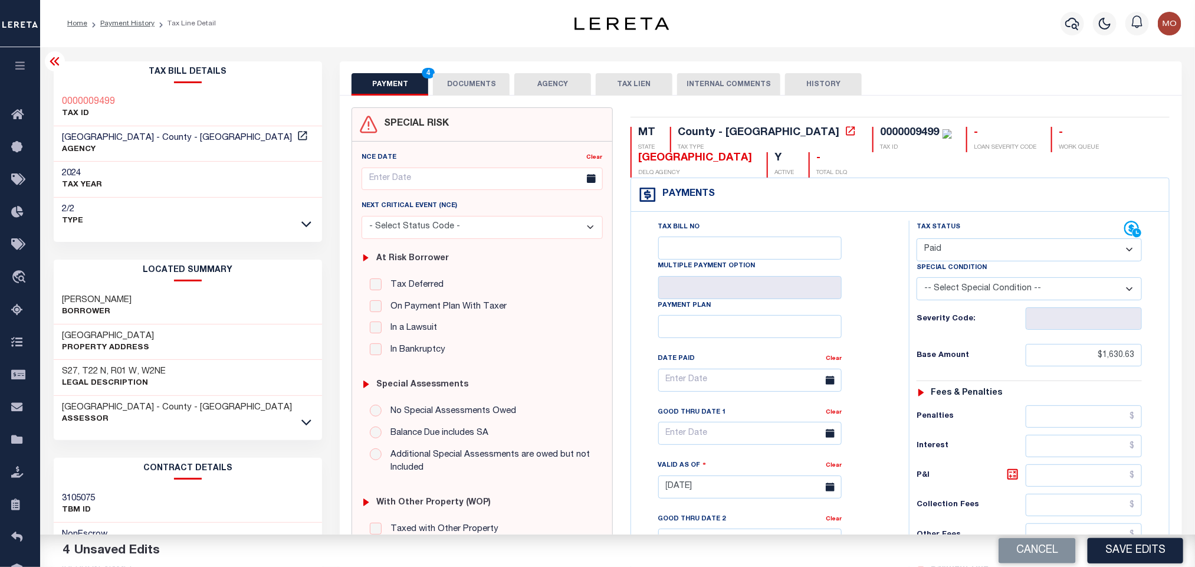
click at [465, 69] on div "PAYMENT 4 DOCUMENTS AGENCY DELINQUENT PAYEE TAX LIEN" at bounding box center [761, 78] width 842 height 34
click at [476, 84] on button "DOCUMENTS" at bounding box center [471, 84] width 77 height 22
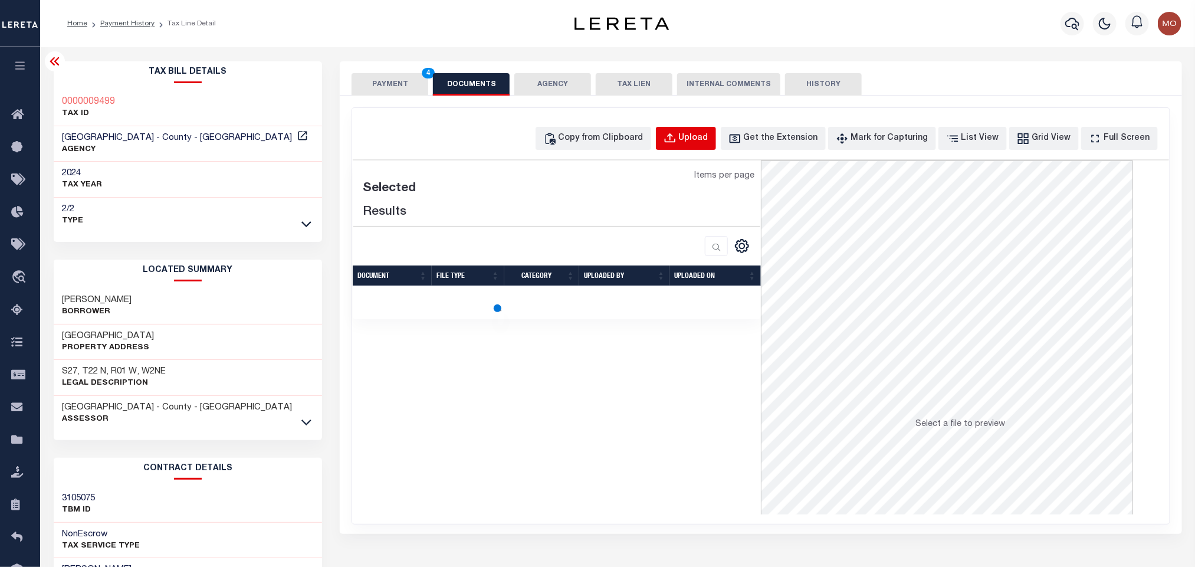
click at [701, 138] on div "Upload" at bounding box center [693, 138] width 29 height 13
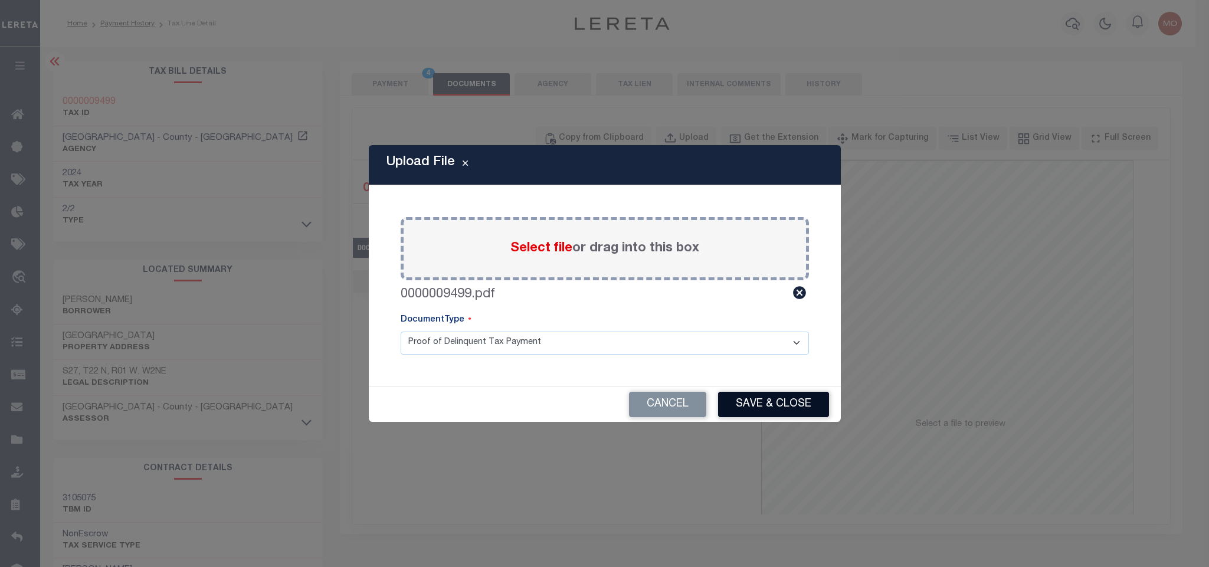
click at [770, 398] on button "Save & Close" at bounding box center [773, 404] width 111 height 25
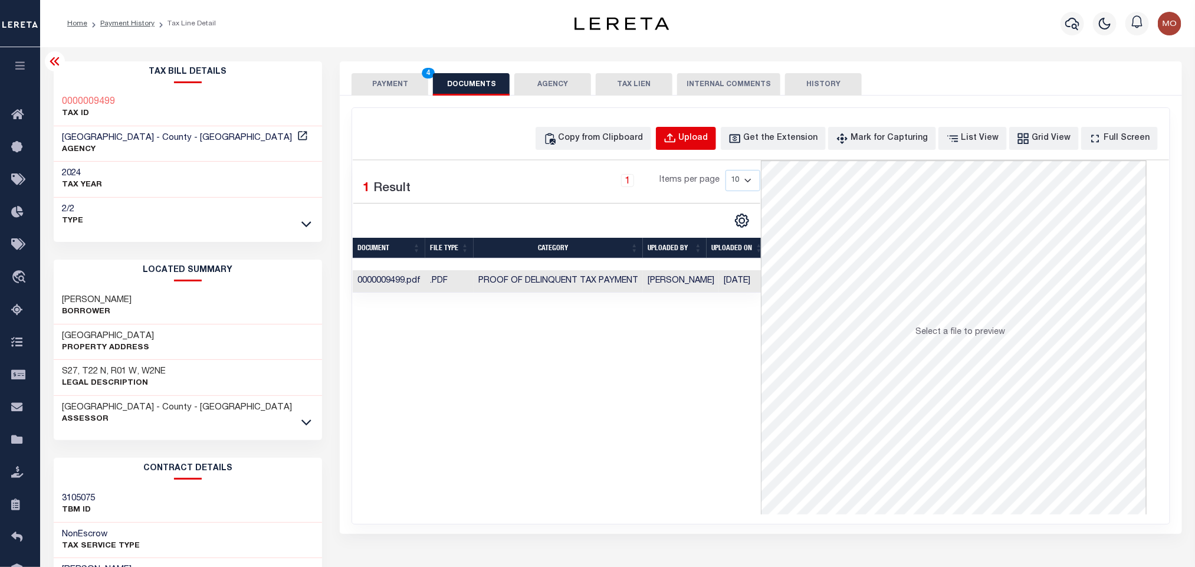
click at [716, 147] on button "Upload" at bounding box center [686, 138] width 60 height 23
select select "POP"
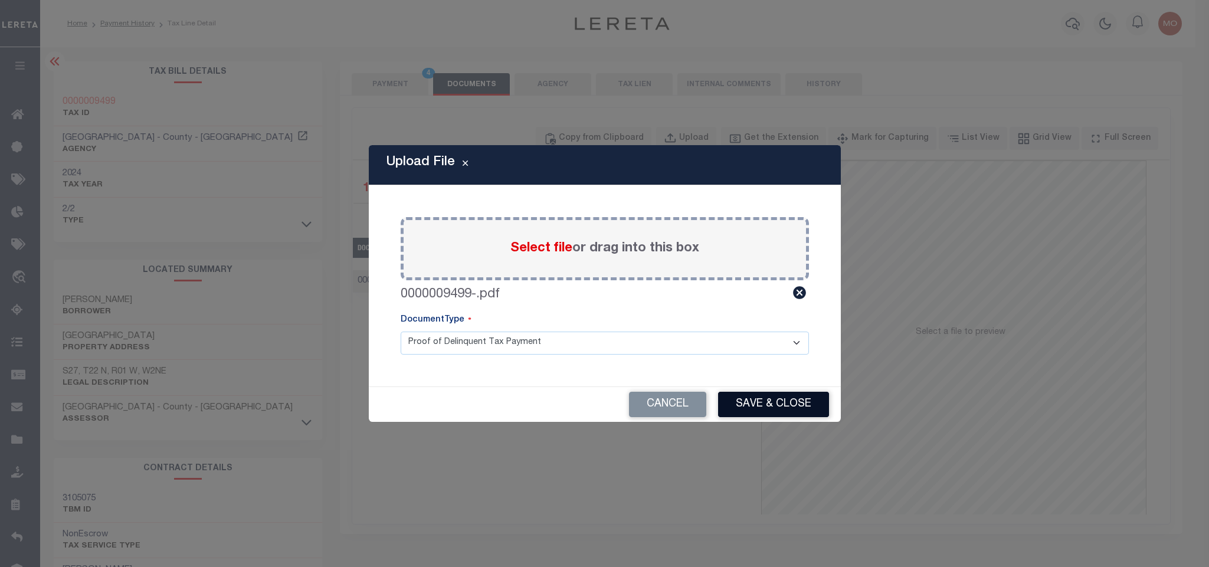
click at [770, 408] on button "Save & Close" at bounding box center [773, 404] width 111 height 25
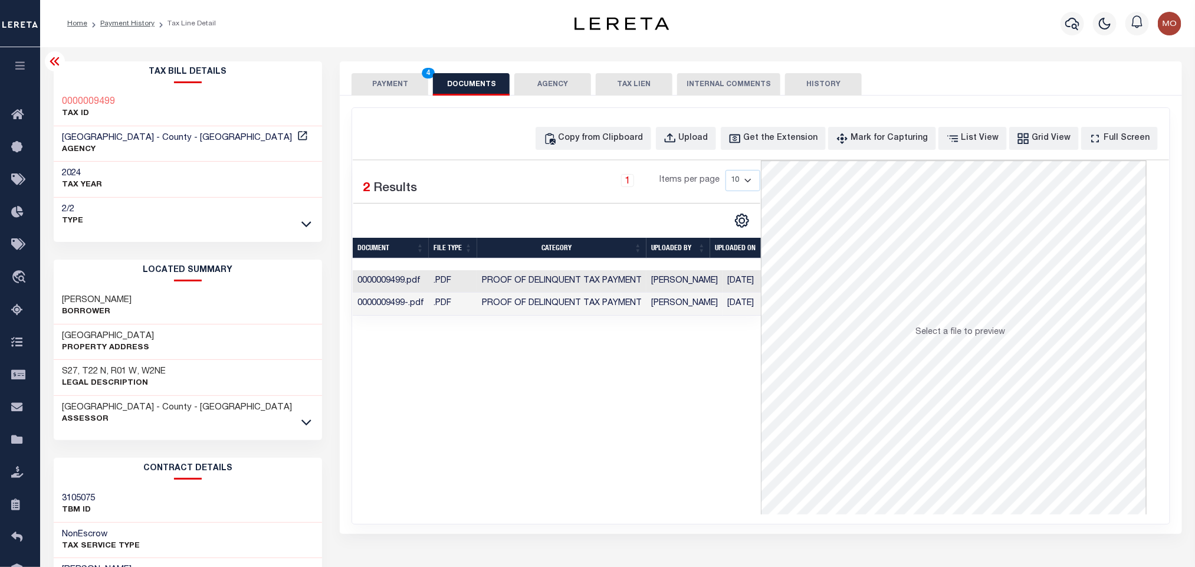
click at [381, 84] on button "PAYMENT 4" at bounding box center [390, 84] width 77 height 22
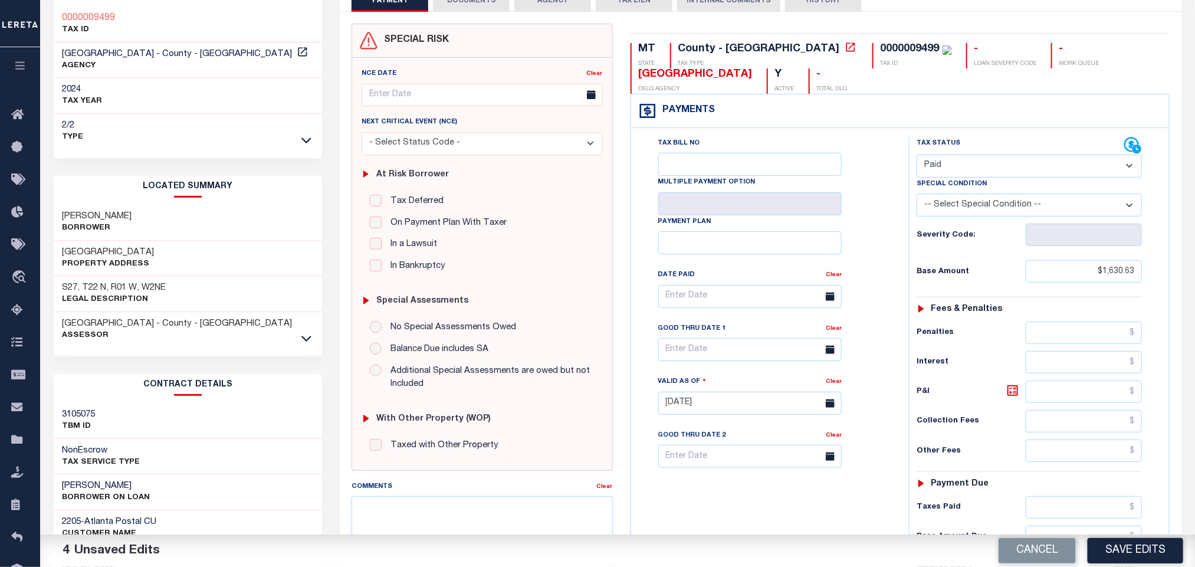
scroll to position [88, 0]
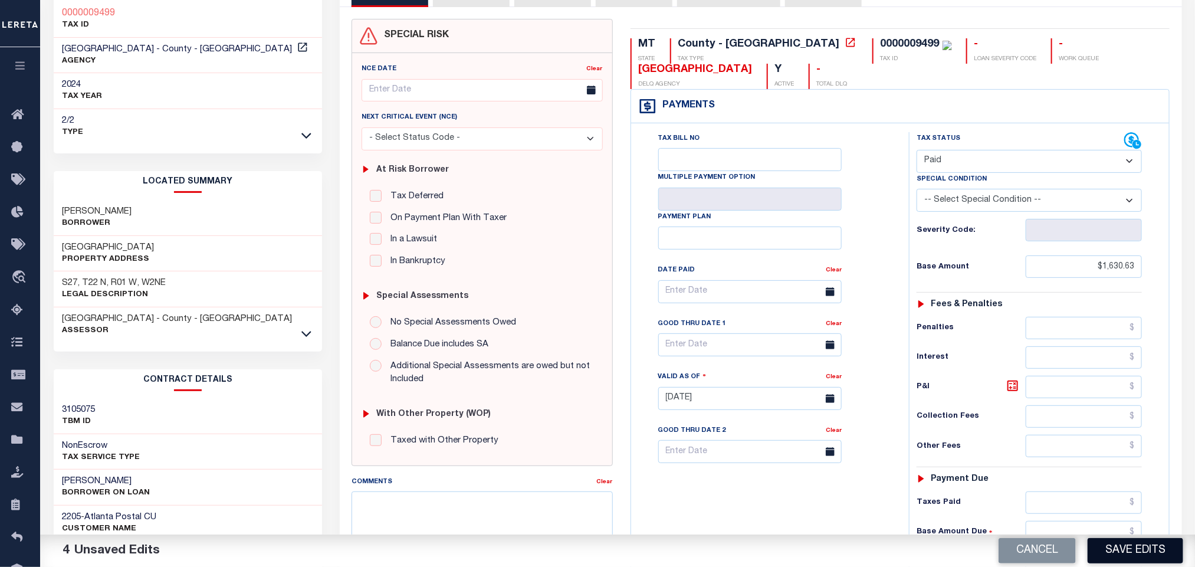
click at [1126, 551] on button "Save Edits" at bounding box center [1136, 550] width 96 height 25
checkbox input "false"
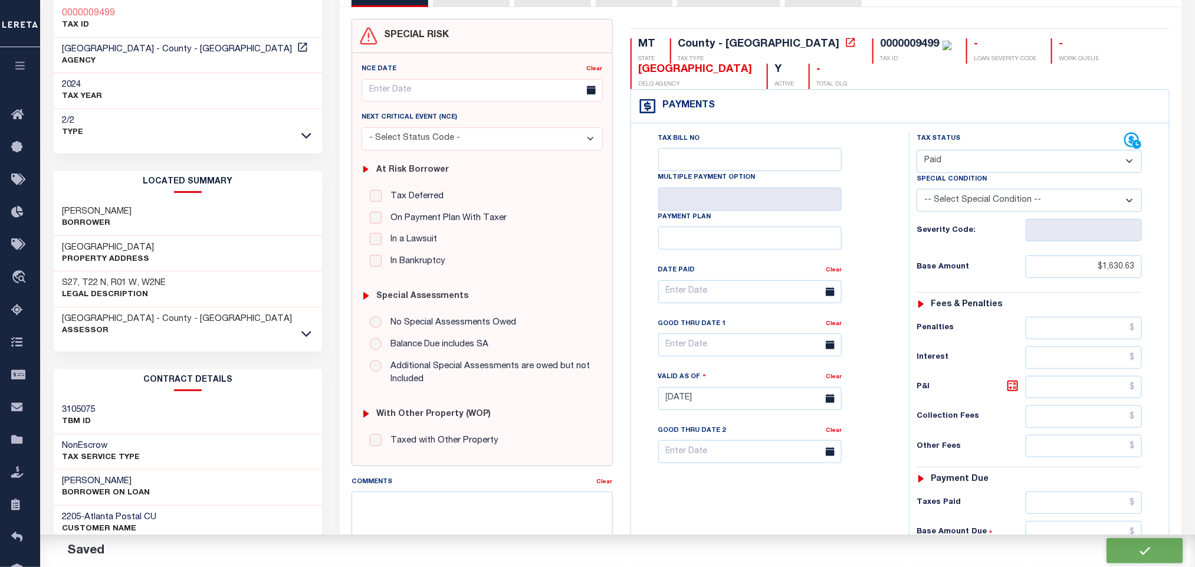
type input "$1,630.63"
type input "$0"
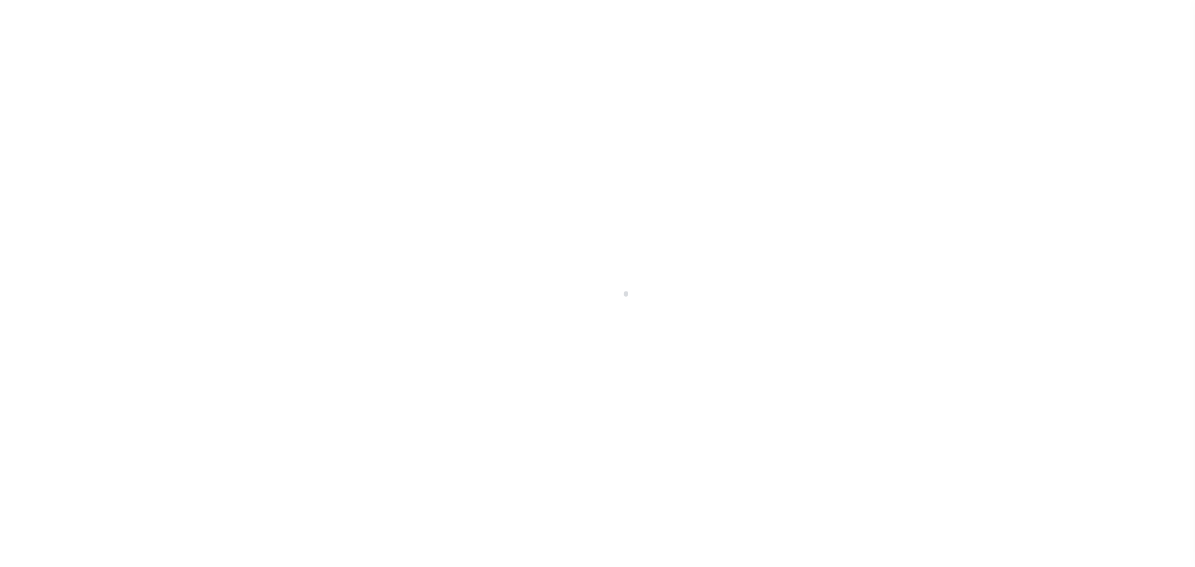
select select "PYD"
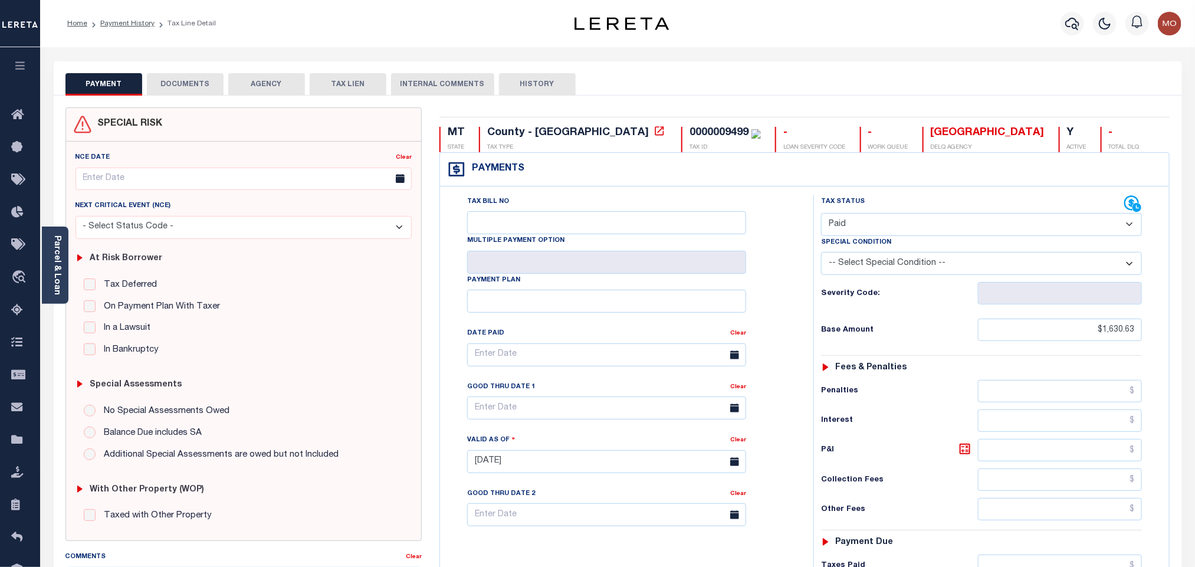
click at [200, 80] on button "DOCUMENTS" at bounding box center [185, 84] width 77 height 22
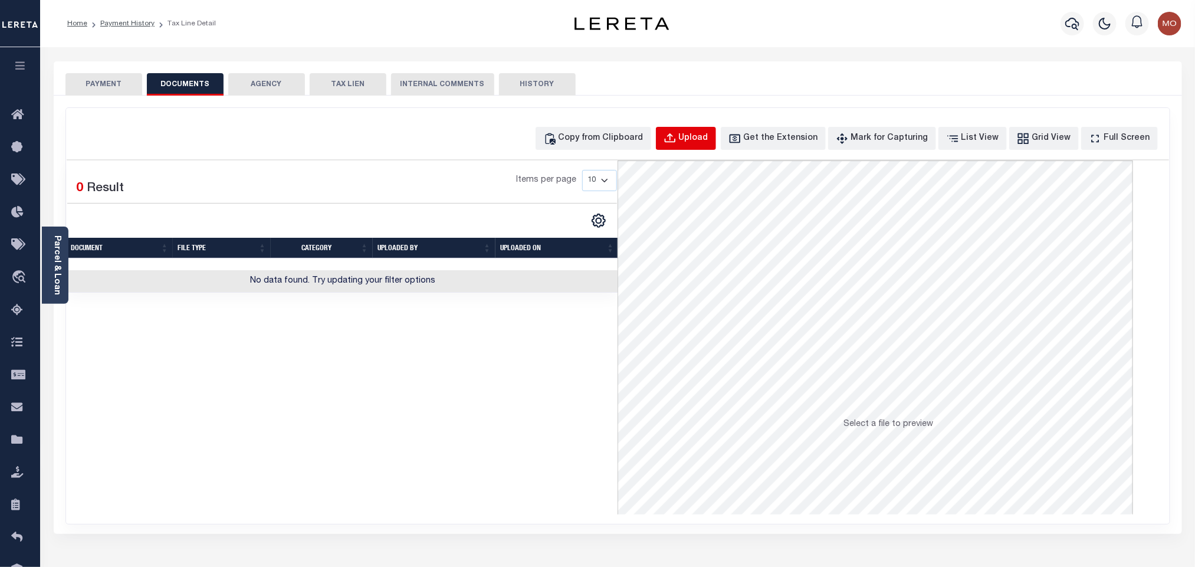
click at [708, 143] on div "Upload" at bounding box center [693, 138] width 29 height 13
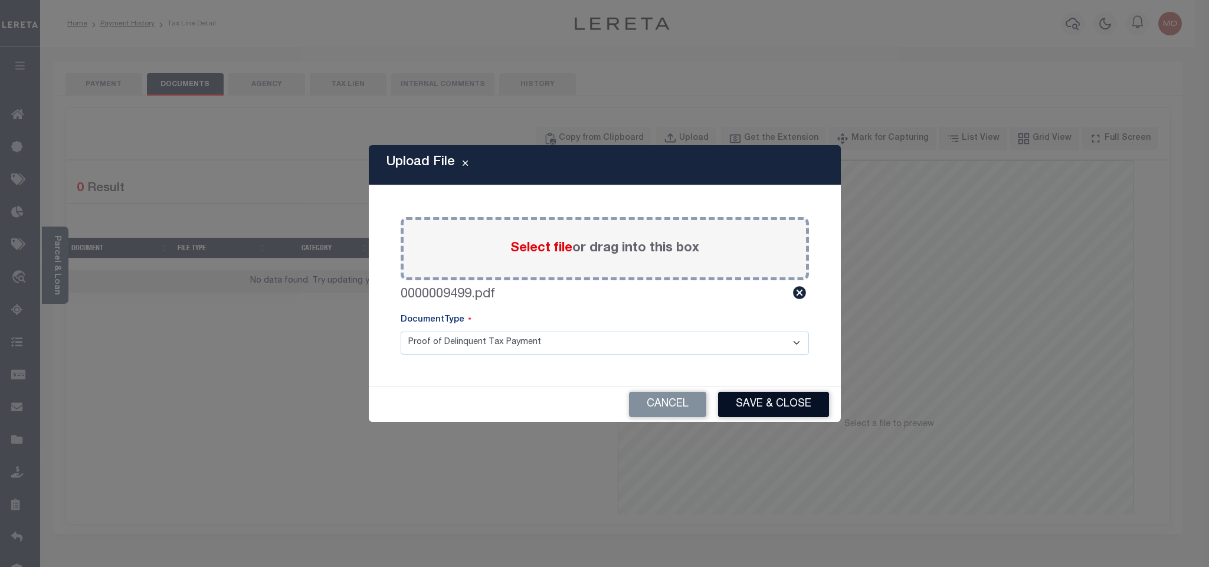
click at [756, 411] on button "Save & Close" at bounding box center [773, 404] width 111 height 25
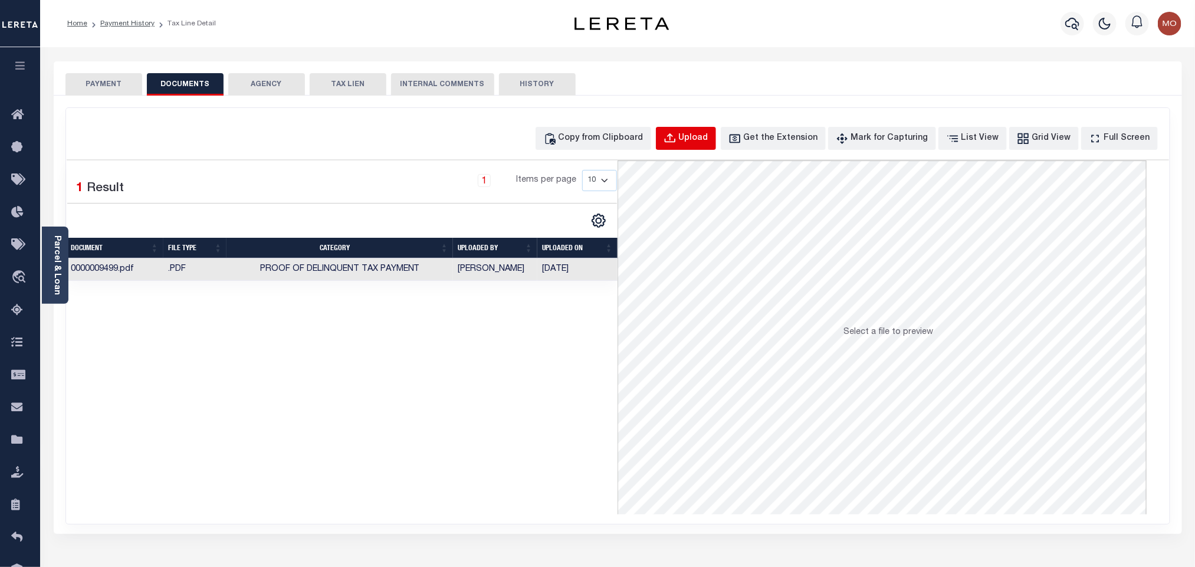
click at [701, 142] on div "Upload" at bounding box center [693, 138] width 29 height 13
select select "POP"
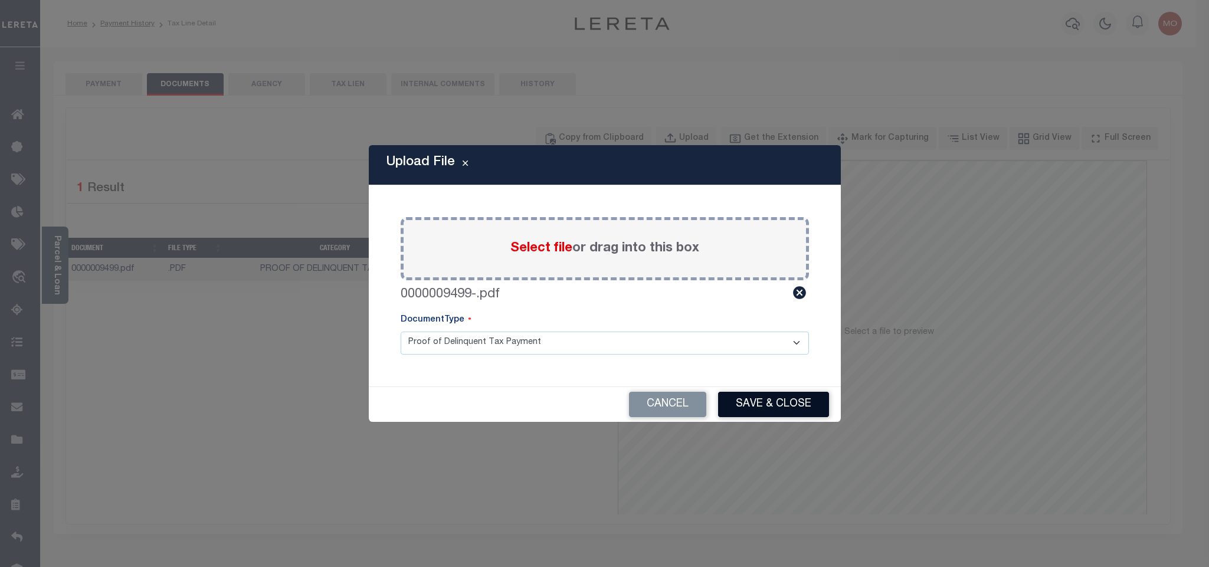
click at [786, 404] on button "Save & Close" at bounding box center [773, 404] width 111 height 25
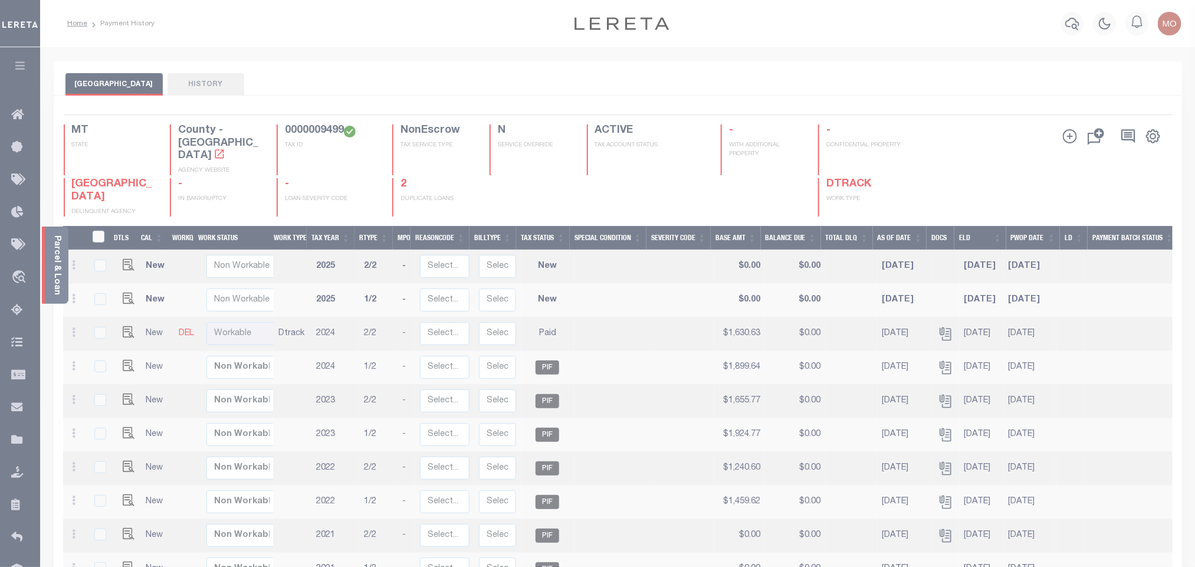
click at [57, 262] on link "Parcel & Loan" at bounding box center [57, 265] width 8 height 60
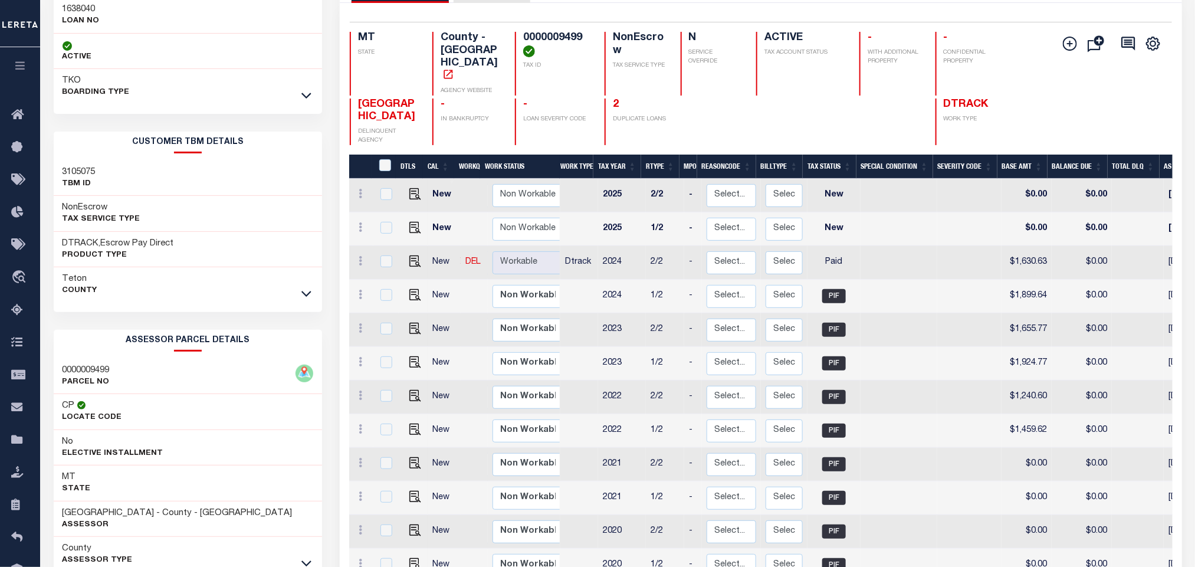
scroll to position [291, 0]
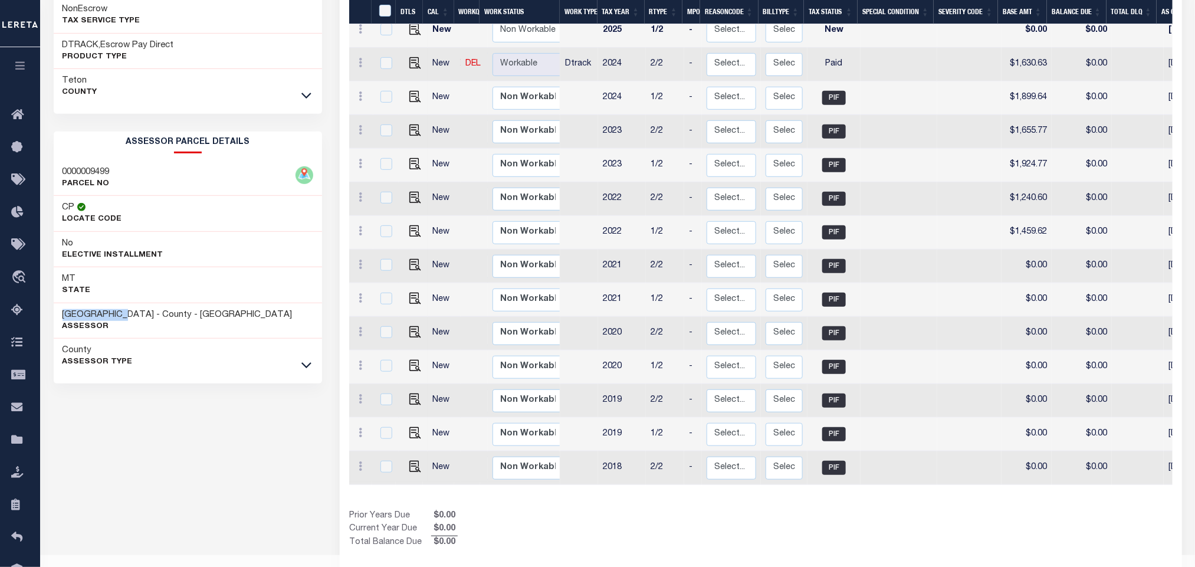
drag, startPoint x: 62, startPoint y: 319, endPoint x: 128, endPoint y: 317, distance: 66.1
click at [128, 317] on h3 "[GEOGRAPHIC_DATA] - County - [GEOGRAPHIC_DATA]" at bounding box center [178, 315] width 230 height 12
copy h3 "[GEOGRAPHIC_DATA]"
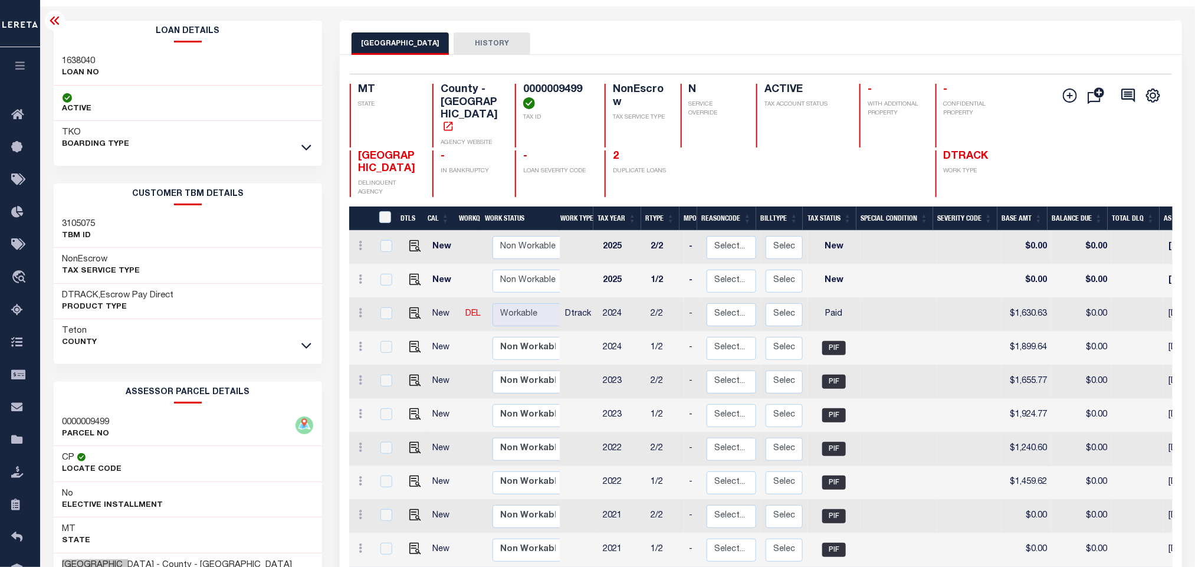
scroll to position [25, 0]
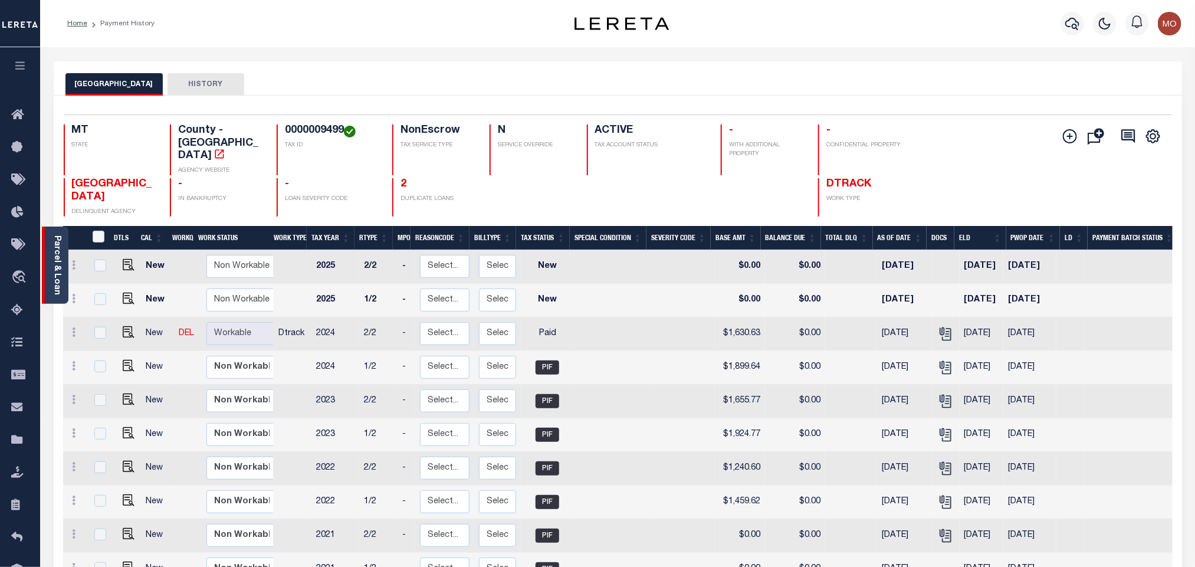
click at [60, 277] on link "Parcel & Loan" at bounding box center [57, 265] width 8 height 60
click at [1078, 25] on icon "button" at bounding box center [1072, 24] width 14 height 14
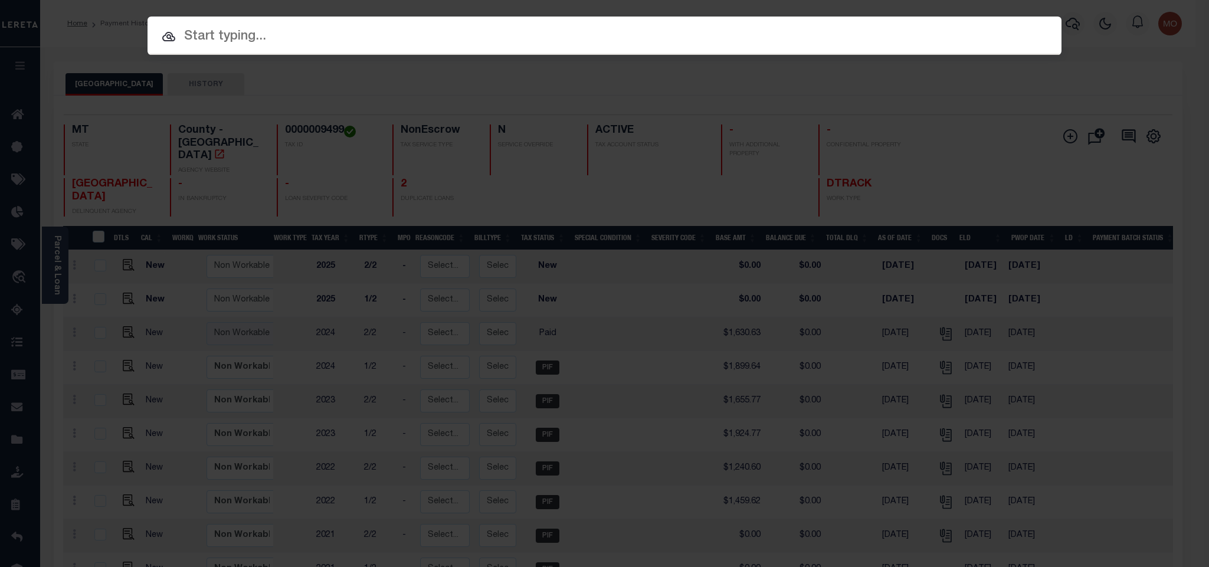
click at [552, 36] on input "text" at bounding box center [604, 37] width 914 height 21
paste input "79275"
type input "79275"
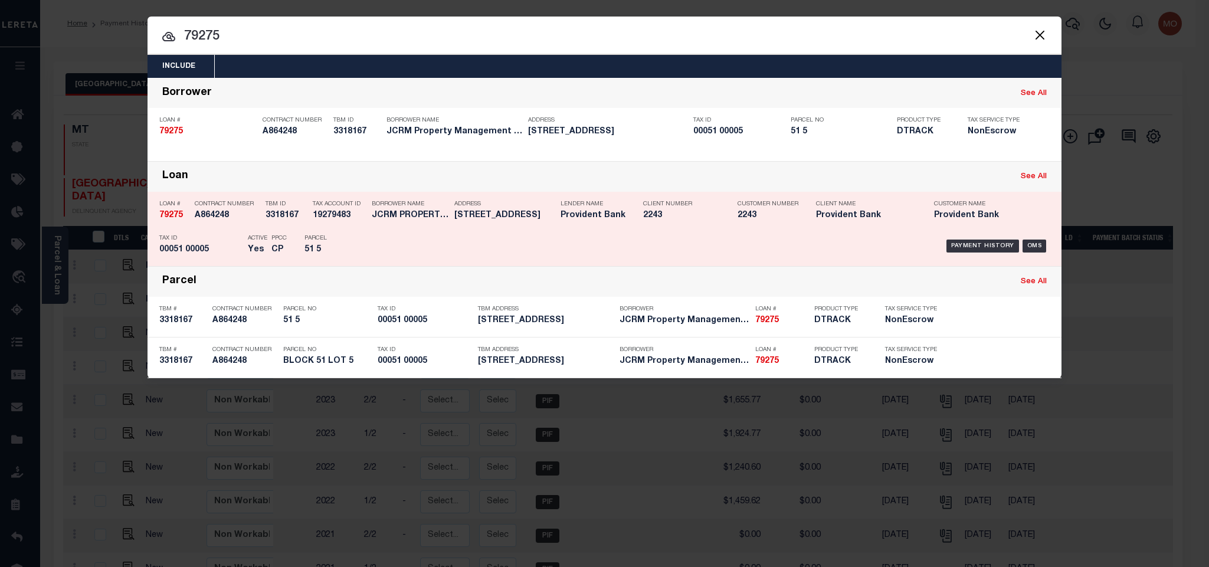
click at [973, 240] on div "Payment History OMS" at bounding box center [712, 246] width 674 height 34
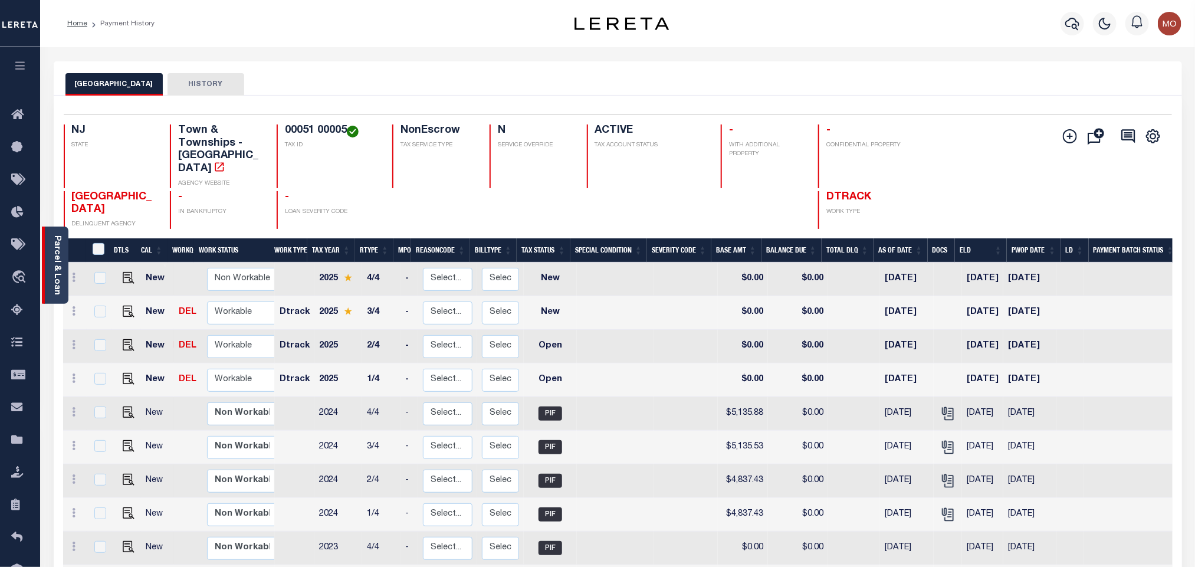
click at [54, 263] on link "Parcel & Loan" at bounding box center [57, 265] width 8 height 60
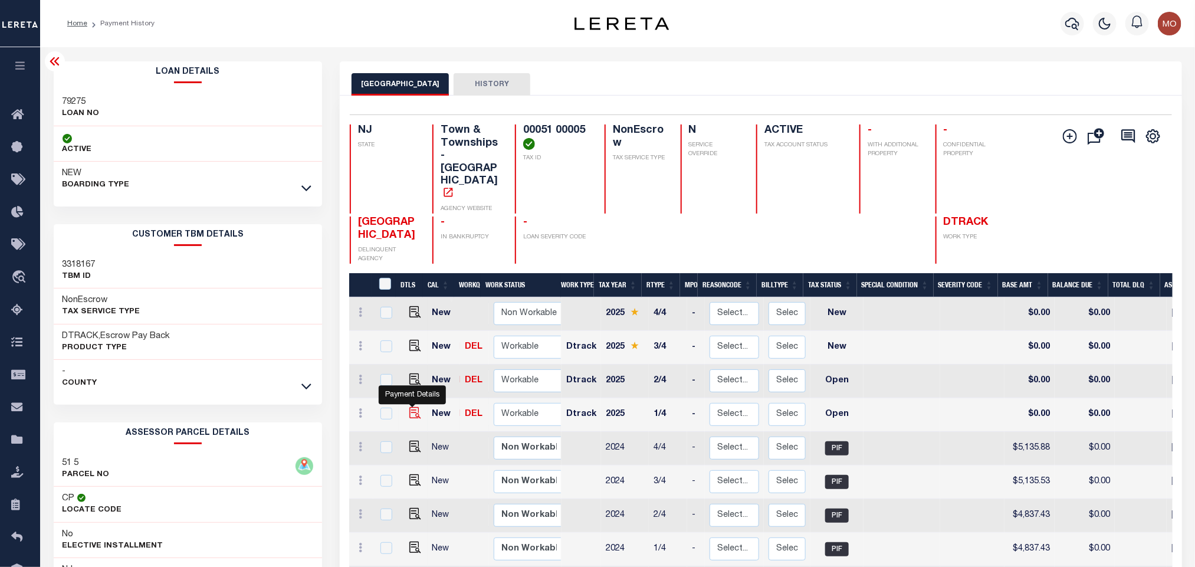
click at [409, 407] on img "" at bounding box center [415, 413] width 12 height 12
checkbox input "true"
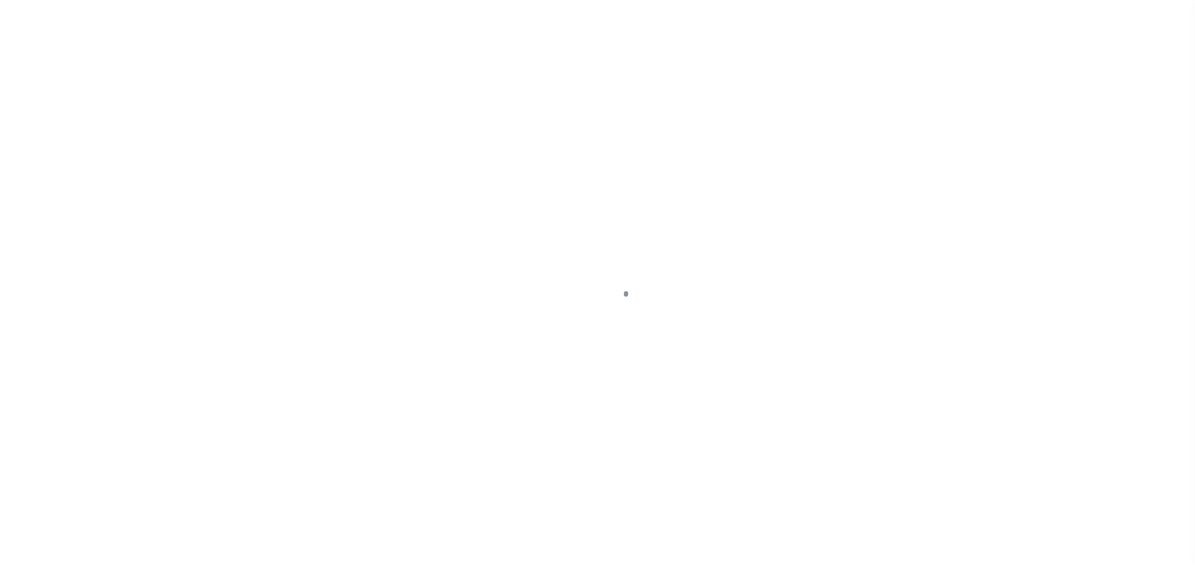
checkbox input "false"
type input "[DATE]"
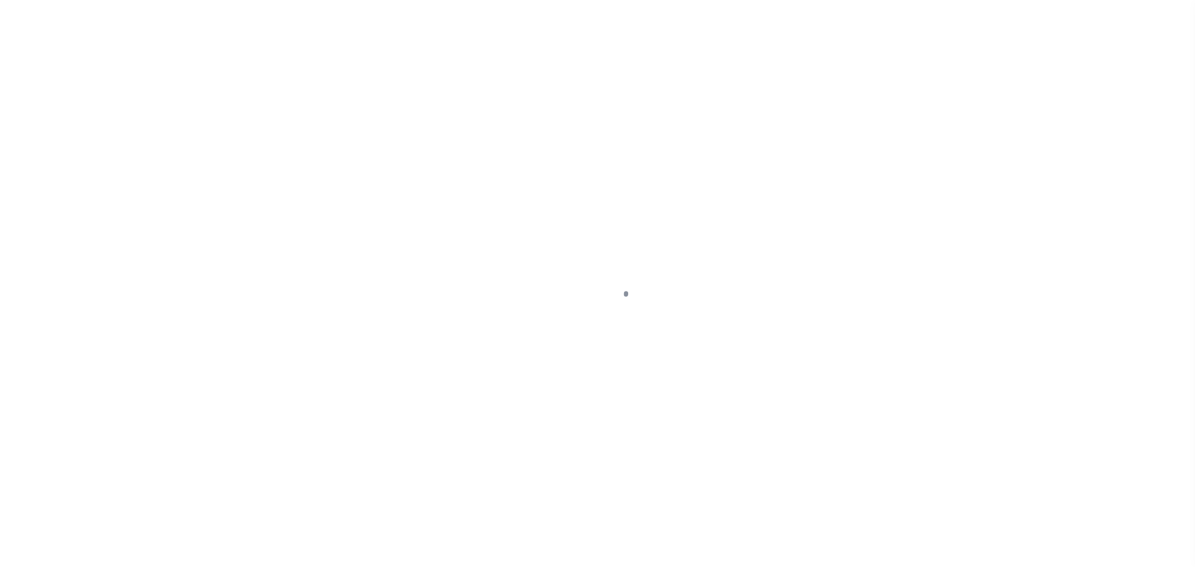
select select "OP2"
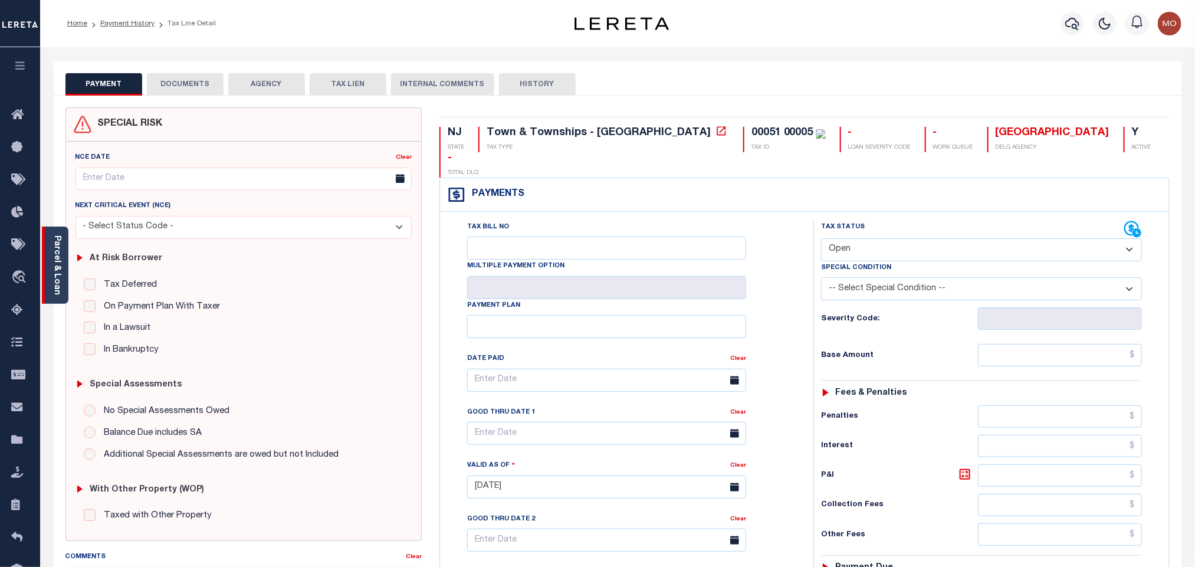
click at [53, 254] on link "Parcel & Loan" at bounding box center [57, 265] width 8 height 60
